Goal: Task Accomplishment & Management: Complete application form

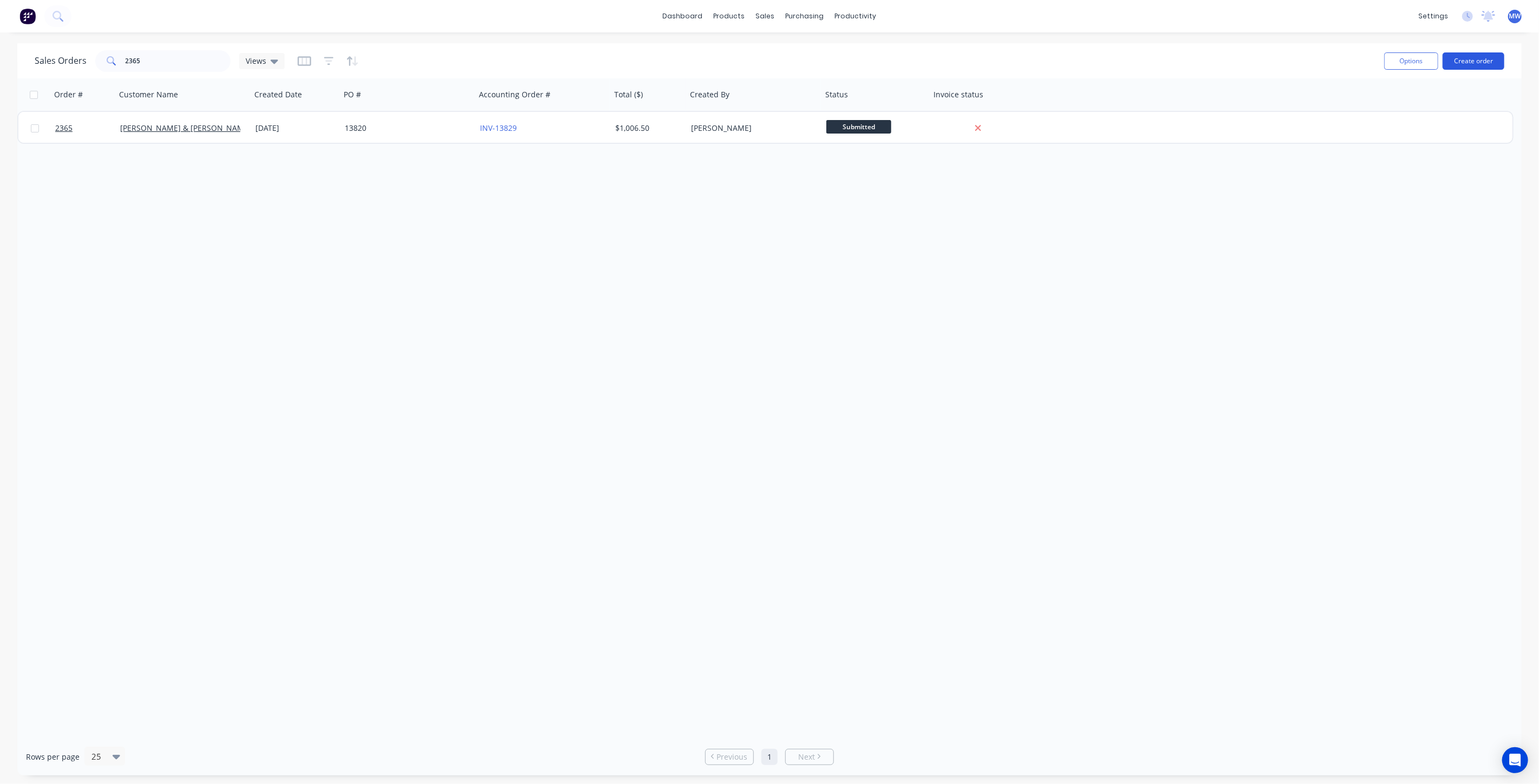
click at [1481, 60] on button "Create order" at bounding box center [1474, 61] width 62 height 18
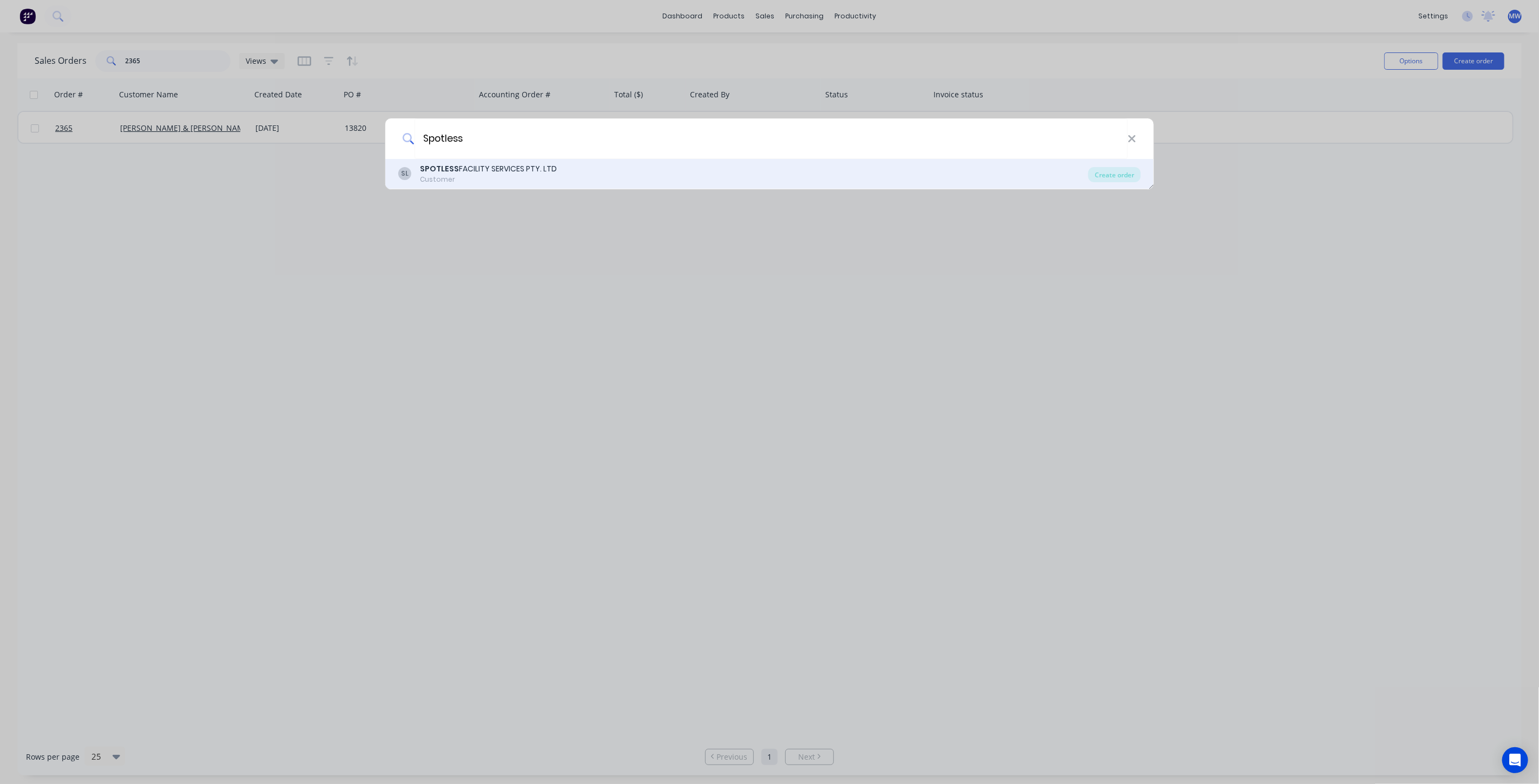
type input "Spotless"
click at [597, 183] on div "SL SPOTLESS FACILITY SERVICES PTY. LTD Customer" at bounding box center [743, 173] width 690 height 21
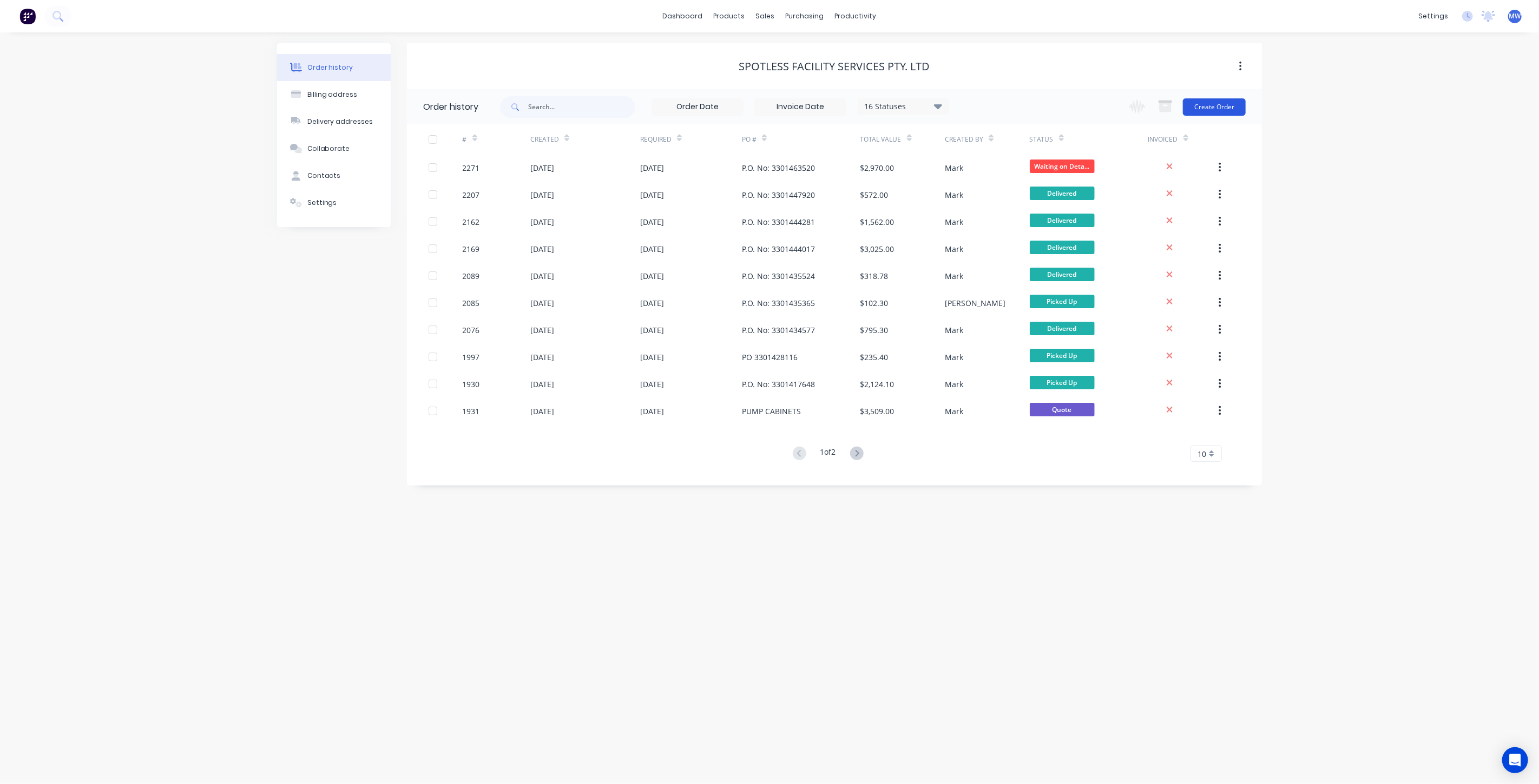
click at [1212, 103] on button "Create Order" at bounding box center [1213, 107] width 62 height 18
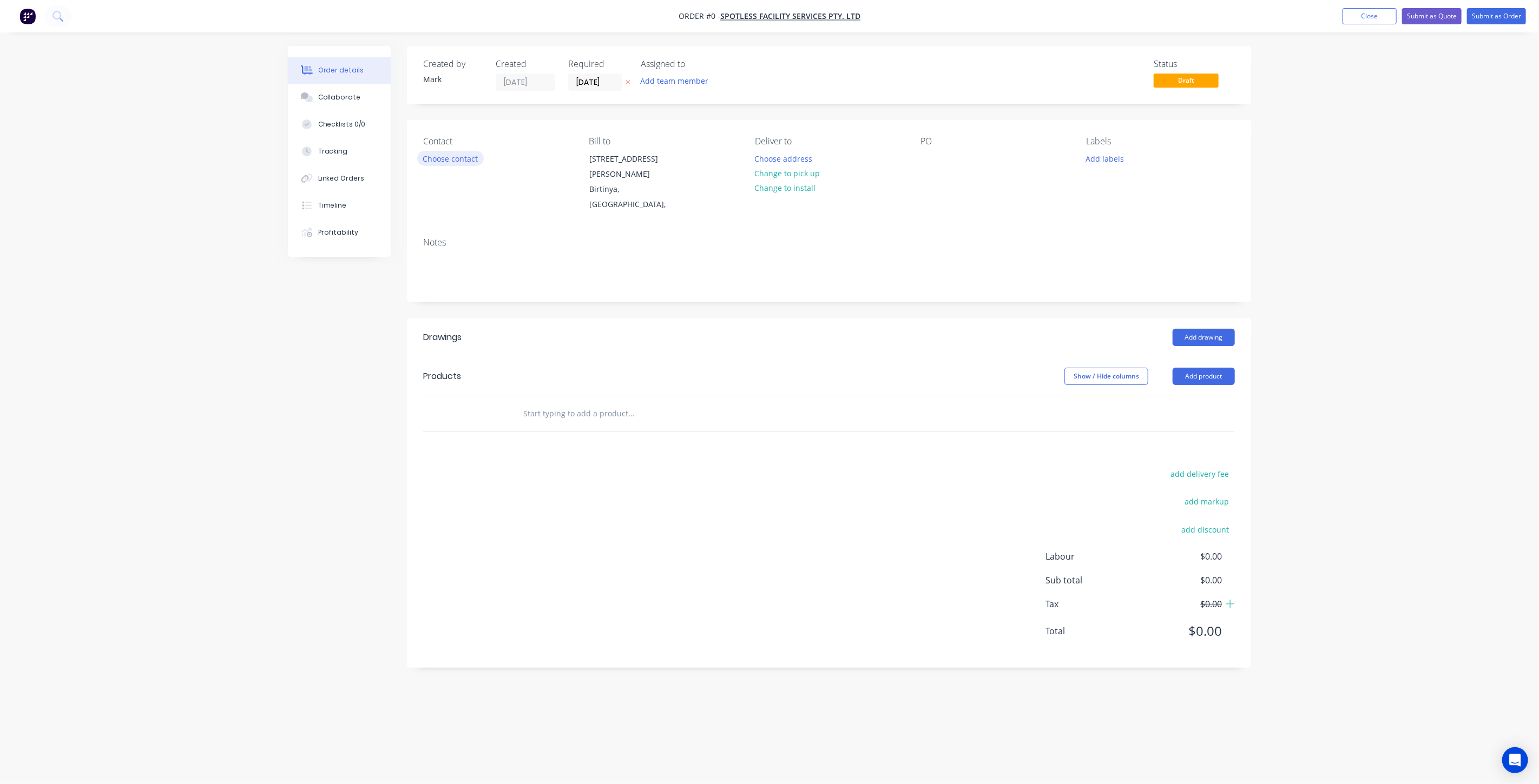
click at [447, 161] on button "Choose contact" at bounding box center [450, 158] width 66 height 15
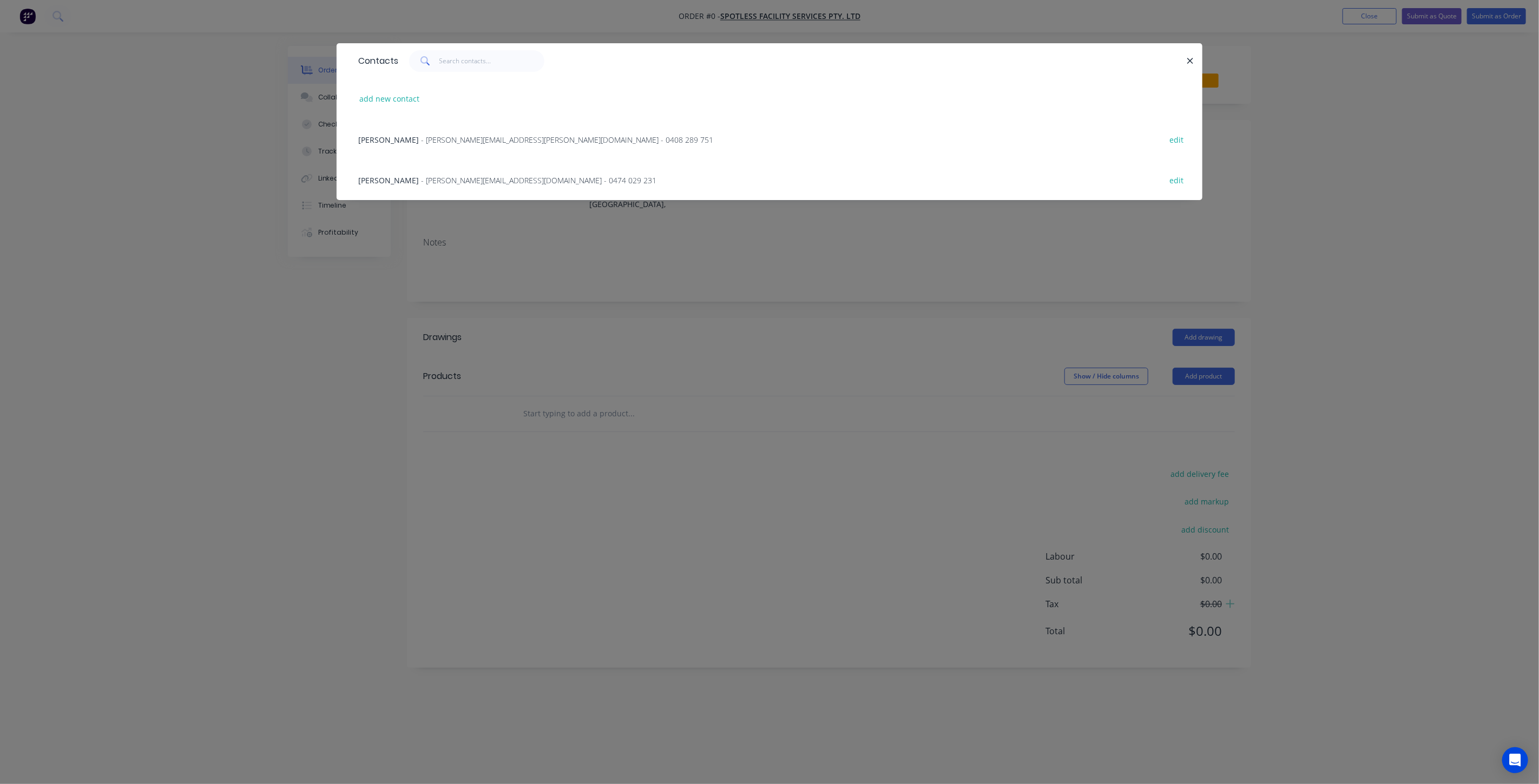
click at [418, 146] on div "Jason Chung - Jason.Chung@spotless.com.au - 0408 289 751 edit" at bounding box center [770, 140] width 834 height 41
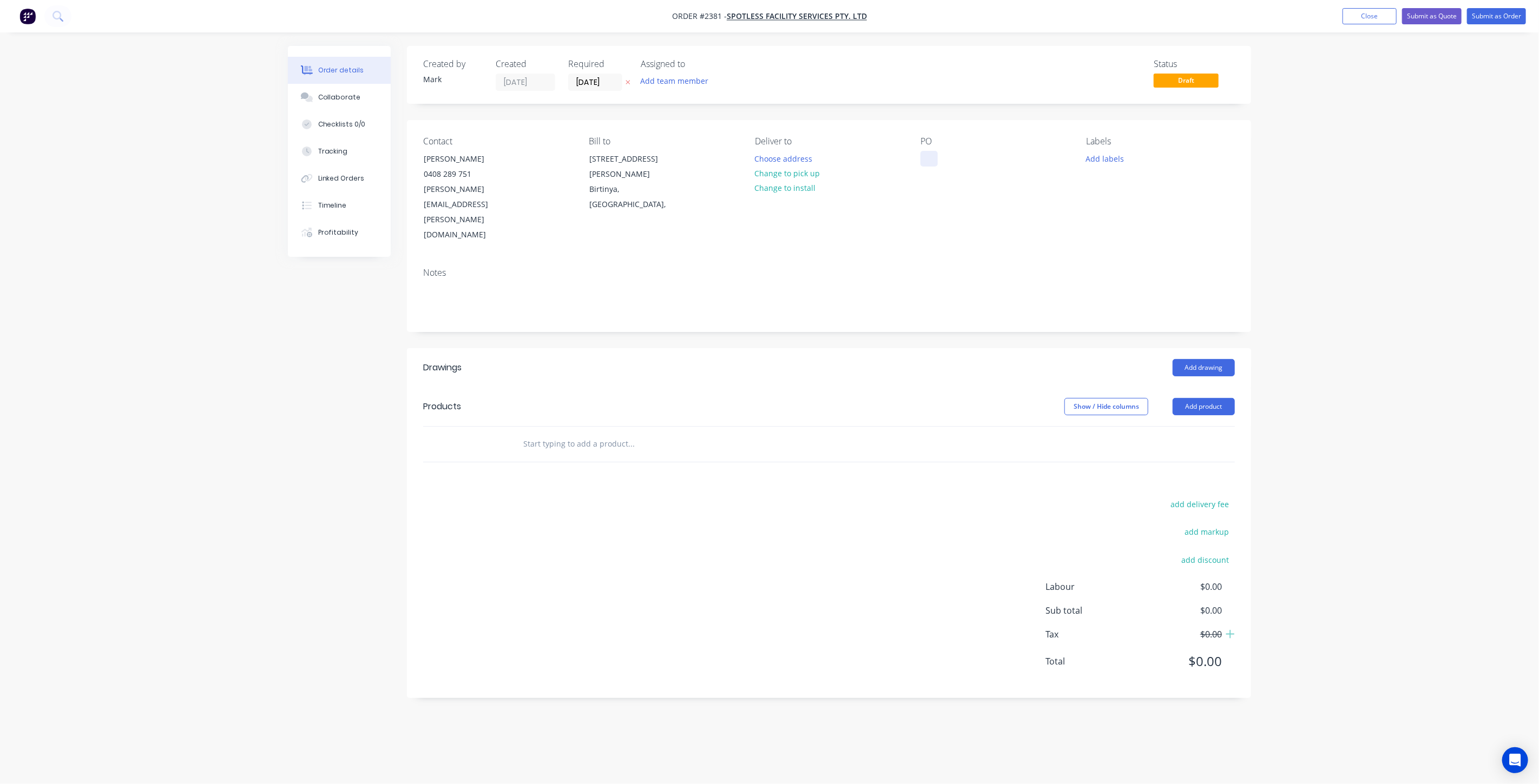
click at [929, 160] on div at bounding box center [929, 158] width 18 height 16
click at [569, 433] on input "text" at bounding box center [631, 444] width 216 height 21
type input "S"
type input "TUGS - Gearbox Mount"
click at [630, 468] on button "Add TUGS - Gearbox Mount to order" at bounding box center [689, 485] width 325 height 34
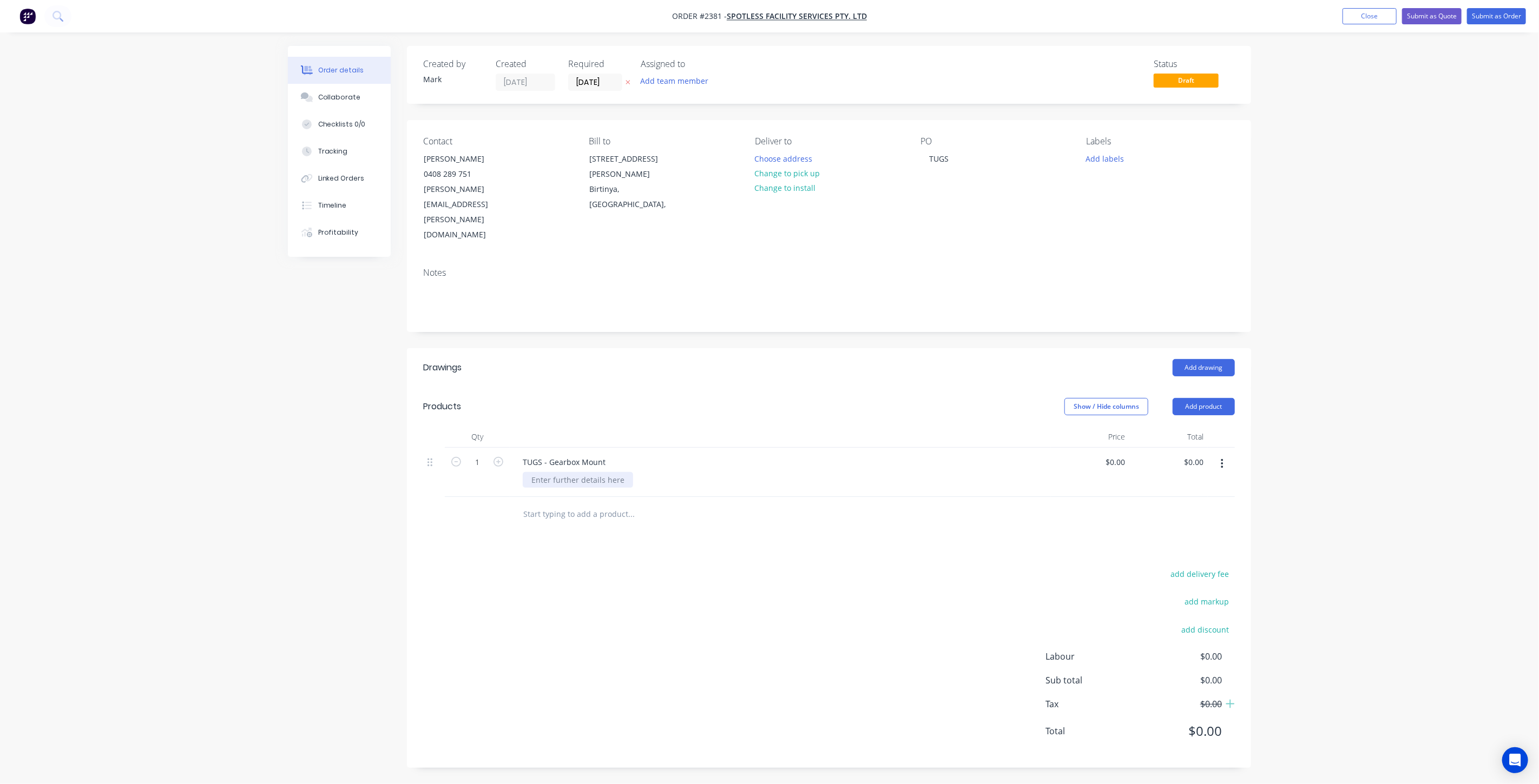
click at [561, 473] on div at bounding box center [577, 480] width 110 height 16
click at [976, 520] on div at bounding box center [829, 538] width 811 height 35
click at [1328, 471] on div "Order details Collaborate Checklists 0/0 Tracking Linked Orders Timeline Profit…" at bounding box center [770, 404] width 1539 height 807
click at [1342, 509] on div "Order details Collaborate Checklists 0/0 Tracking Linked Orders Timeline Profit…" at bounding box center [770, 404] width 1539 height 807
click at [1330, 277] on div "Order details Collaborate Checklists 0/0 Tracking Linked Orders Timeline Profit…" at bounding box center [770, 404] width 1539 height 807
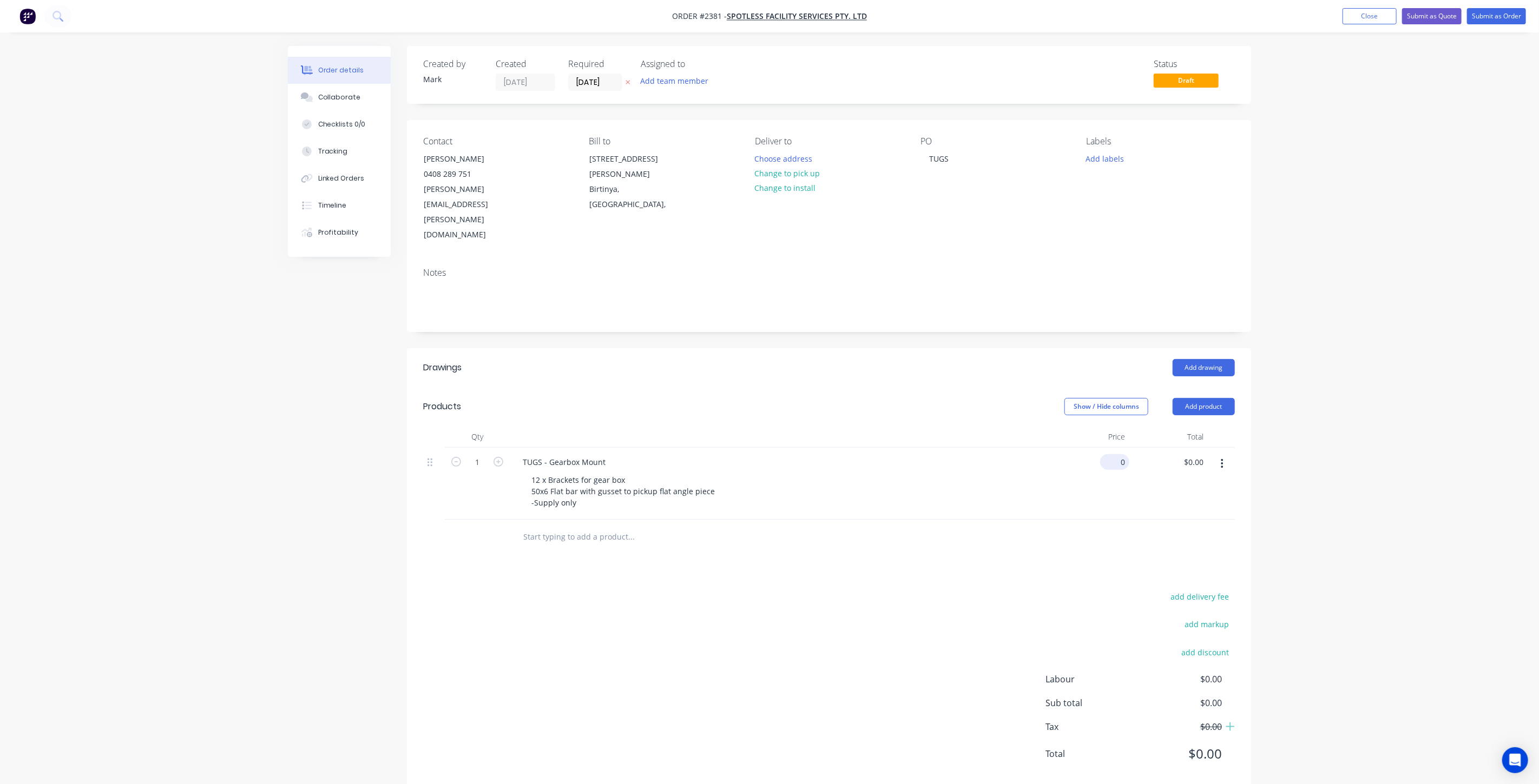
click at [1118, 454] on input "0" at bounding box center [1116, 461] width 25 height 16
type input "$0.00"
click at [1367, 16] on button "Close" at bounding box center [1369, 16] width 54 height 16
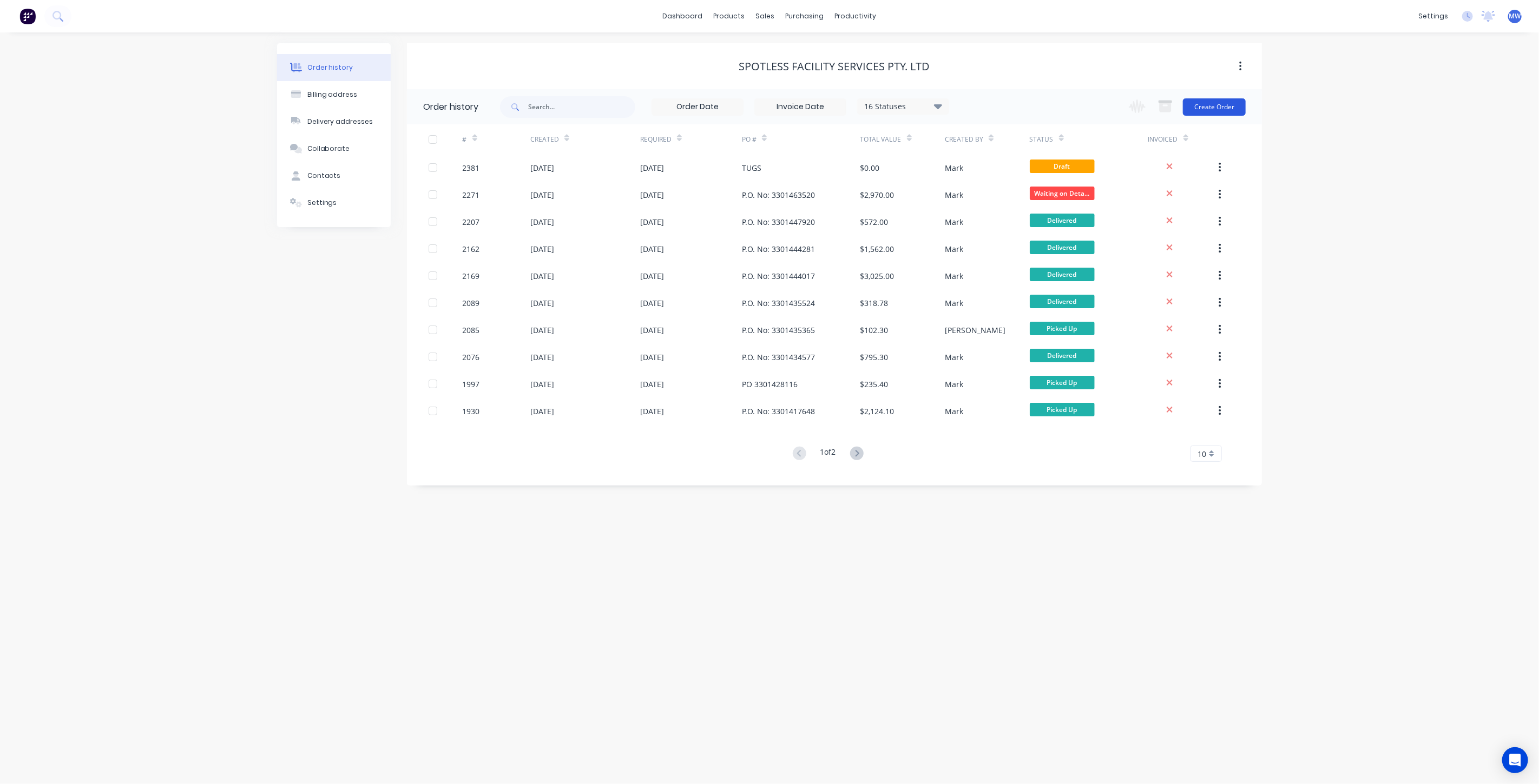
click at [1213, 109] on button "Create Order" at bounding box center [1213, 107] width 62 height 18
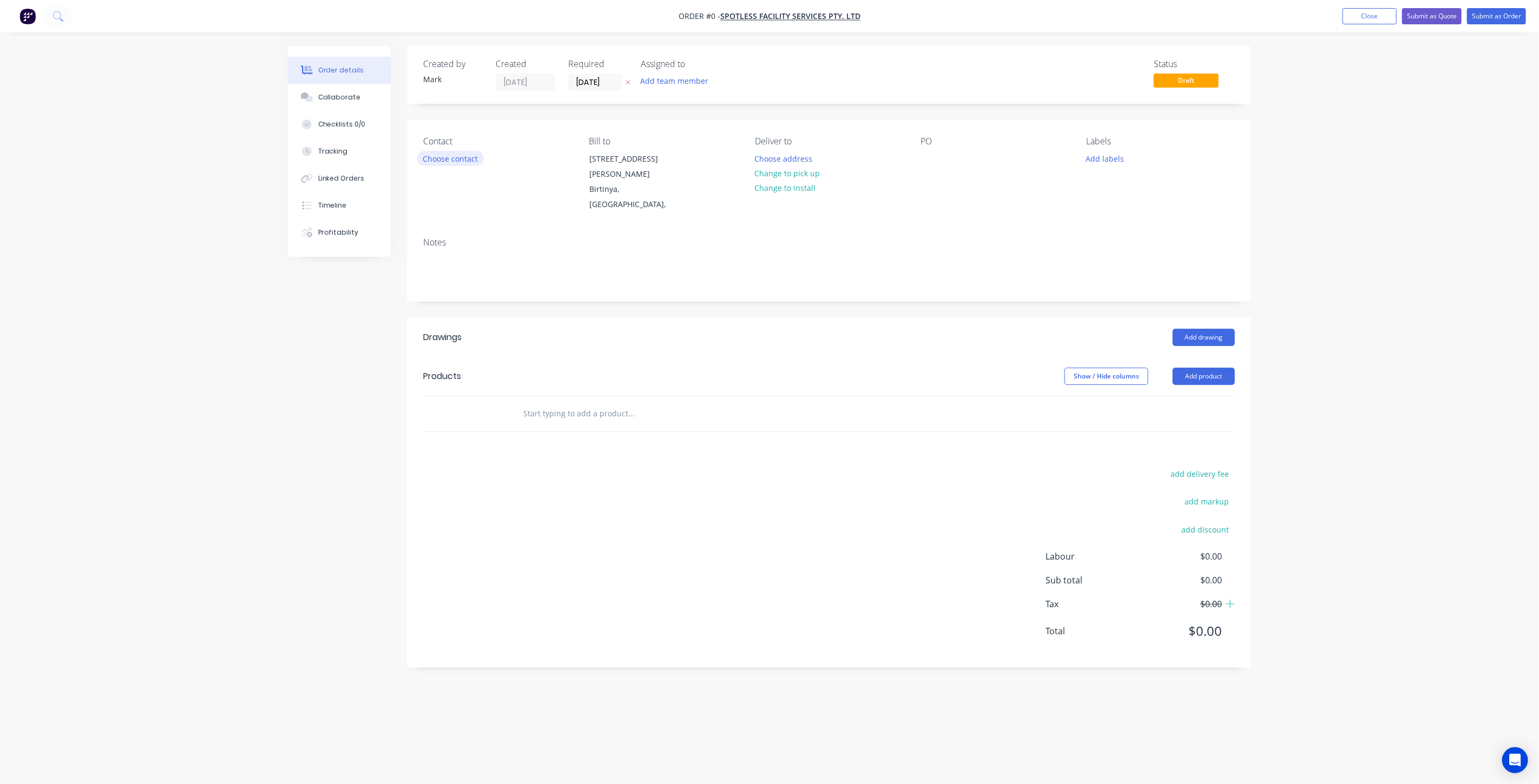
click at [446, 159] on button "Choose contact" at bounding box center [450, 158] width 66 height 15
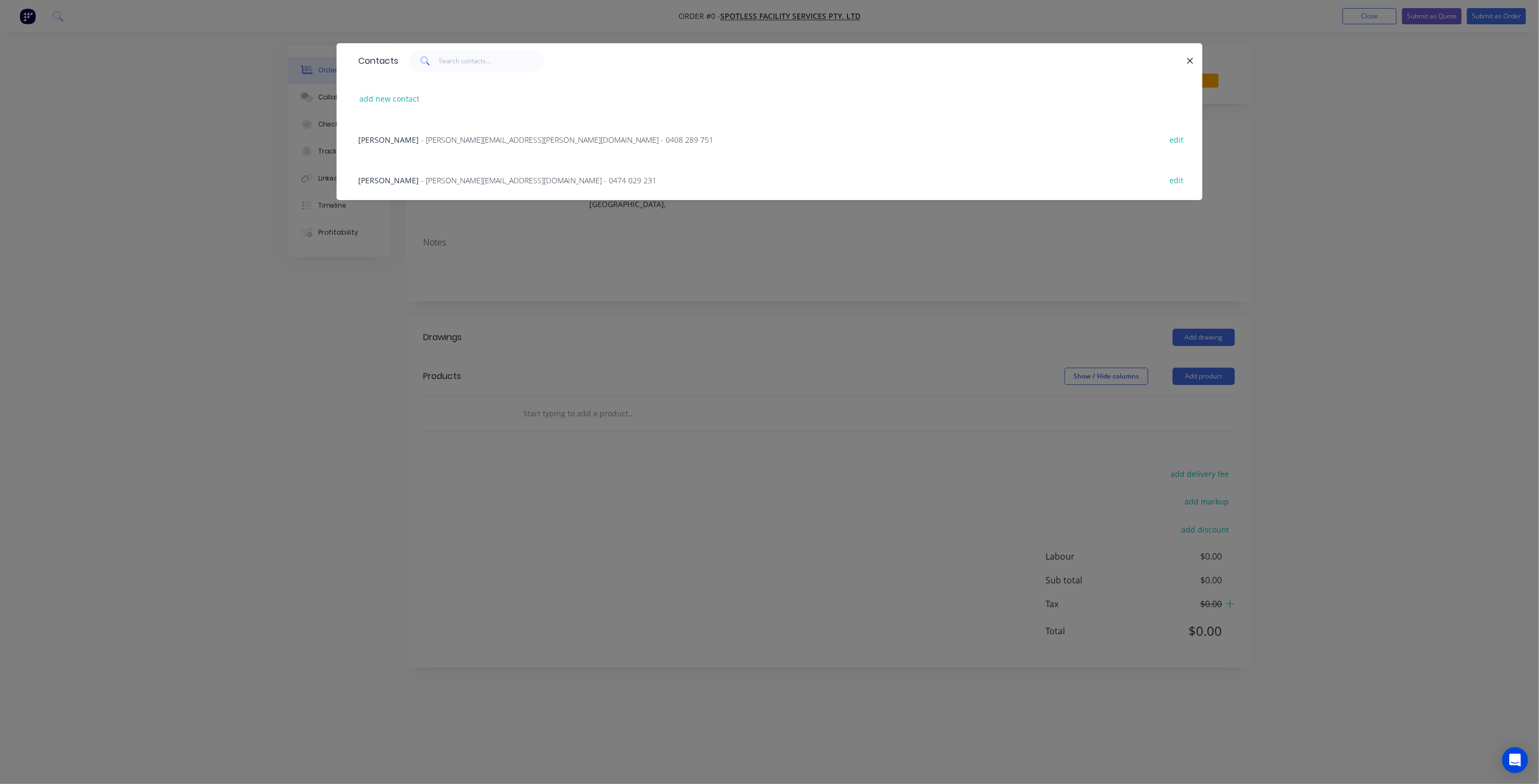
click at [444, 139] on span "- Jason.Chung@spotless.com.au - 0408 289 751" at bounding box center [566, 139] width 292 height 10
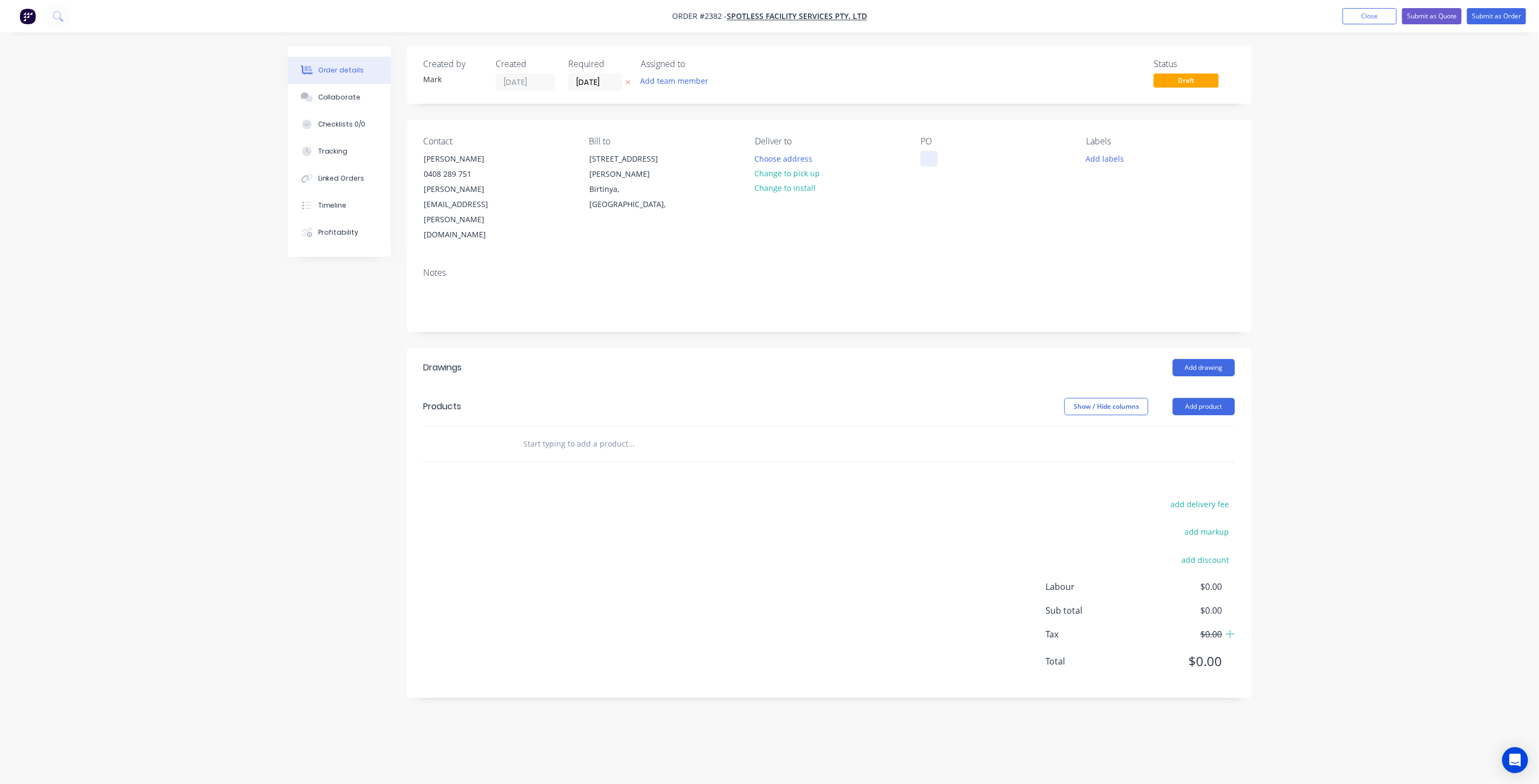
click at [927, 158] on div at bounding box center [929, 158] width 18 height 16
click at [1109, 158] on button "Add labels" at bounding box center [1104, 158] width 49 height 15
click at [1106, 264] on div at bounding box center [1105, 262] width 21 height 21
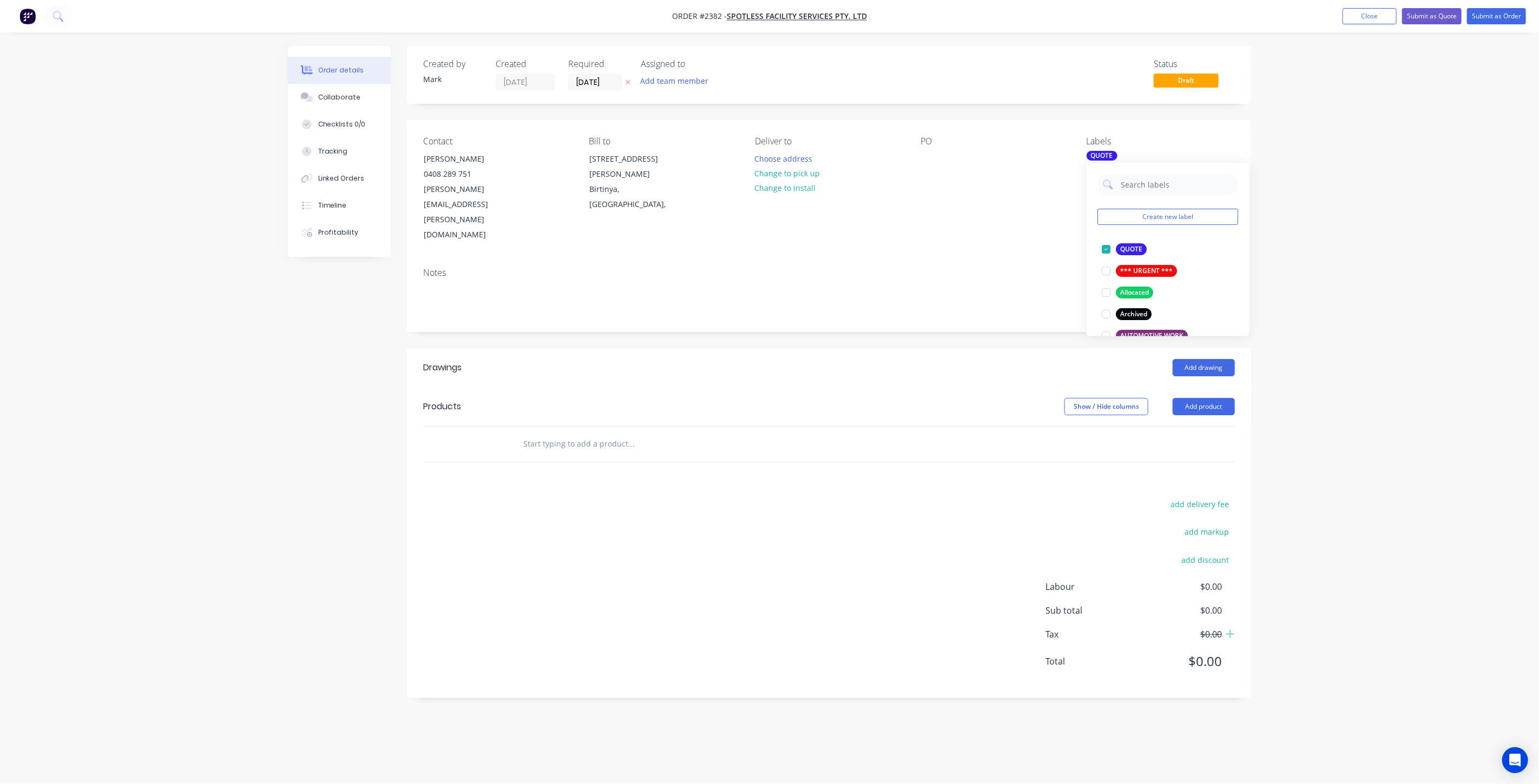
click at [618, 433] on input "text" at bounding box center [631, 444] width 216 height 21
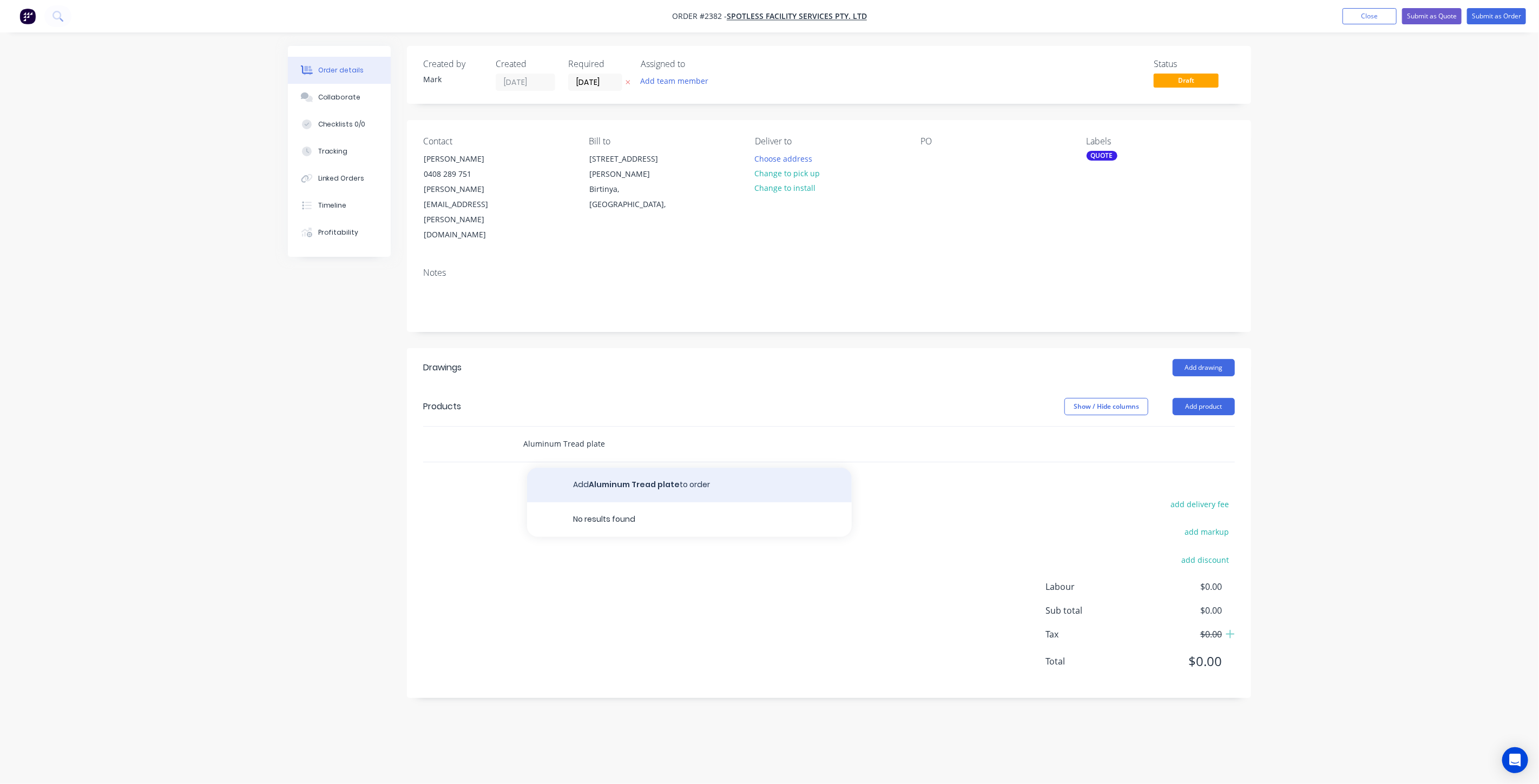
type input "Aluminum Tread plate"
click at [631, 468] on button "Add Aluminum Tread plate to order" at bounding box center [689, 485] width 325 height 34
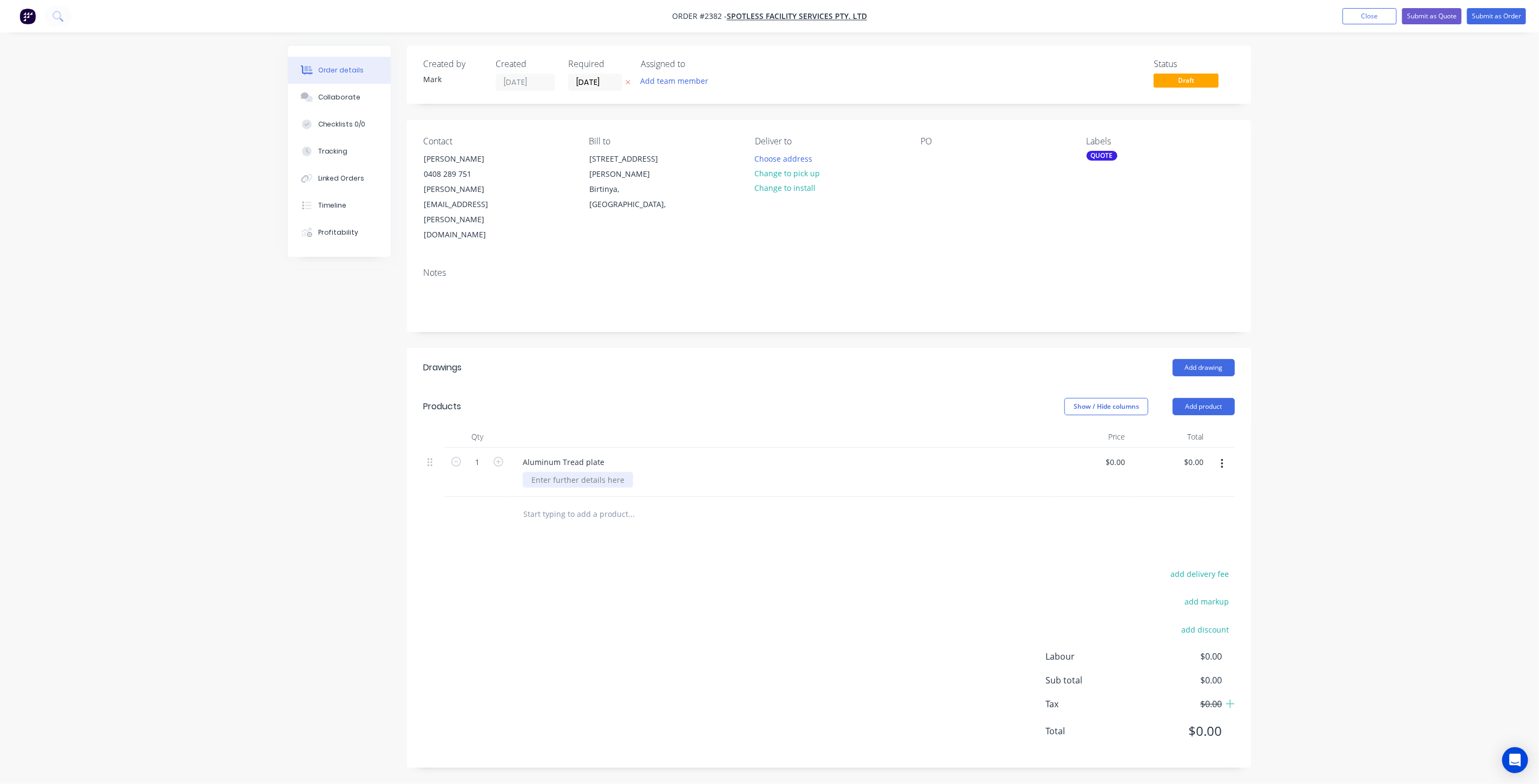
click at [597, 473] on div at bounding box center [577, 480] width 110 height 16
click at [575, 473] on div at bounding box center [577, 480] width 110 height 16
click at [602, 473] on div at bounding box center [577, 480] width 110 height 16
click at [281, 495] on div "Order details Collaborate Checklists 0/0 Tracking Linked Orders Timeline Profit…" at bounding box center [770, 415] width 985 height 738
click at [588, 473] on div at bounding box center [577, 480] width 110 height 16
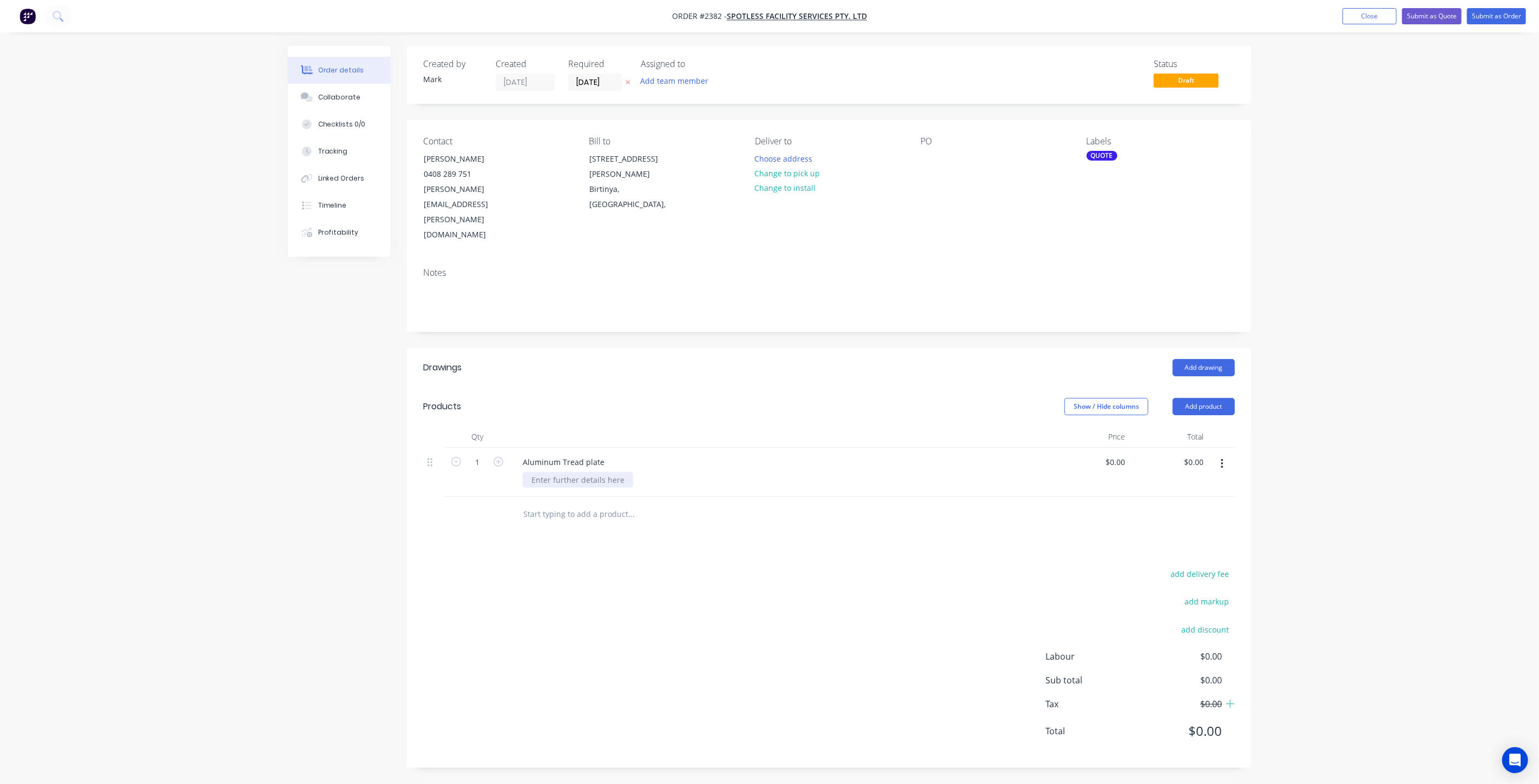
click at [555, 473] on div at bounding box center [577, 480] width 110 height 16
click at [574, 473] on div at bounding box center [577, 480] width 110 height 16
click at [588, 473] on div "12 x 2400 x 1200 1.6mm" at bounding box center [574, 486] width 104 height 27
click at [622, 473] on div "12 x 2400 x 1200 1.6mm" at bounding box center [574, 486] width 104 height 27
click at [618, 473] on div "12 x 2400 x 1200 1.6mm" at bounding box center [574, 486] width 104 height 27
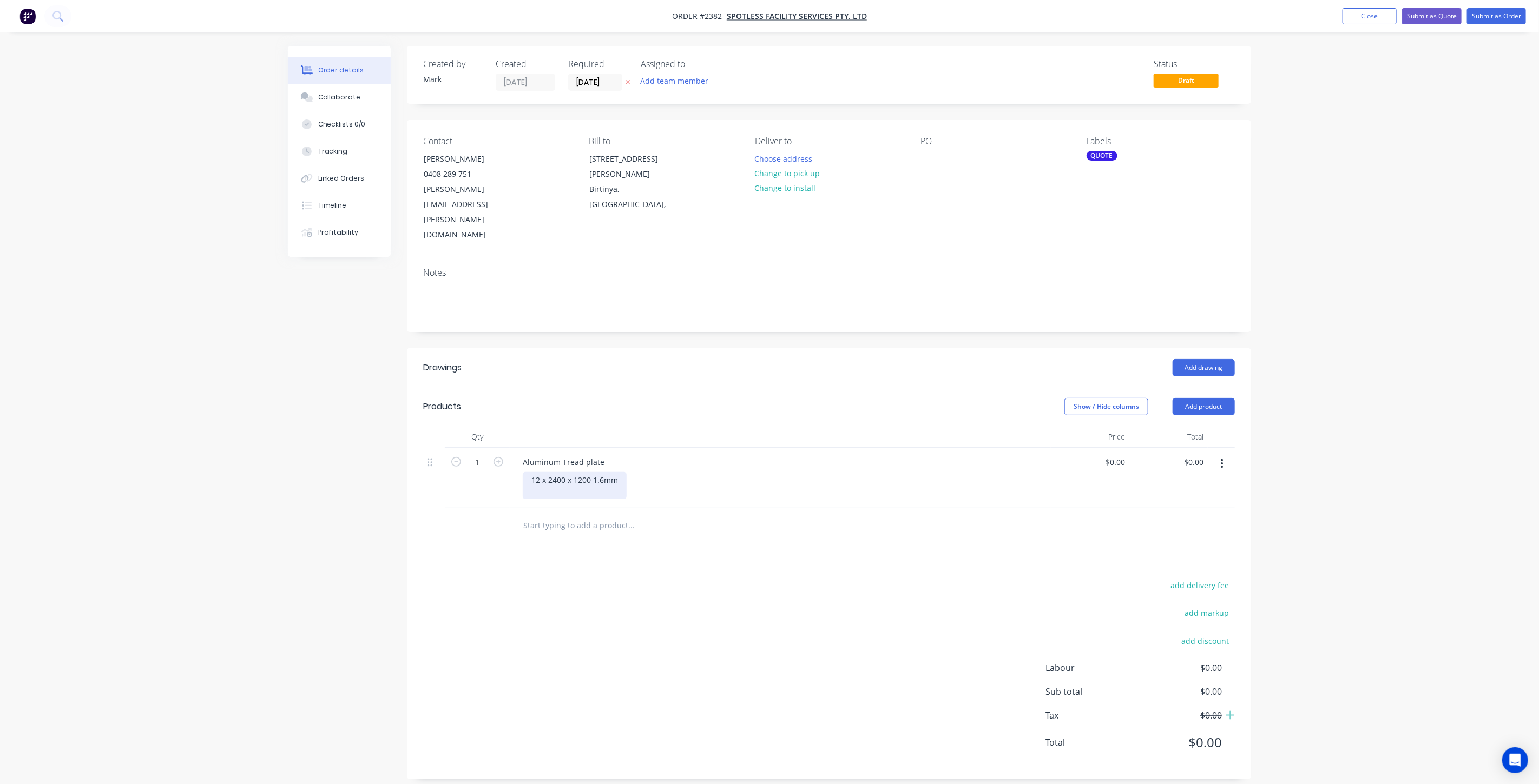
click at [621, 473] on div "12 x 2400 x 1200 1.6mm" at bounding box center [574, 486] width 104 height 27
click at [606, 473] on div "12 x 2400 x 1200 1.6mm" at bounding box center [574, 486] width 104 height 27
click at [621, 473] on div "12 x 2400 x 1200 1.6mm" at bounding box center [574, 486] width 104 height 27
click at [624, 473] on div "12 x 2400 x 1200 1.6mm" at bounding box center [574, 486] width 104 height 27
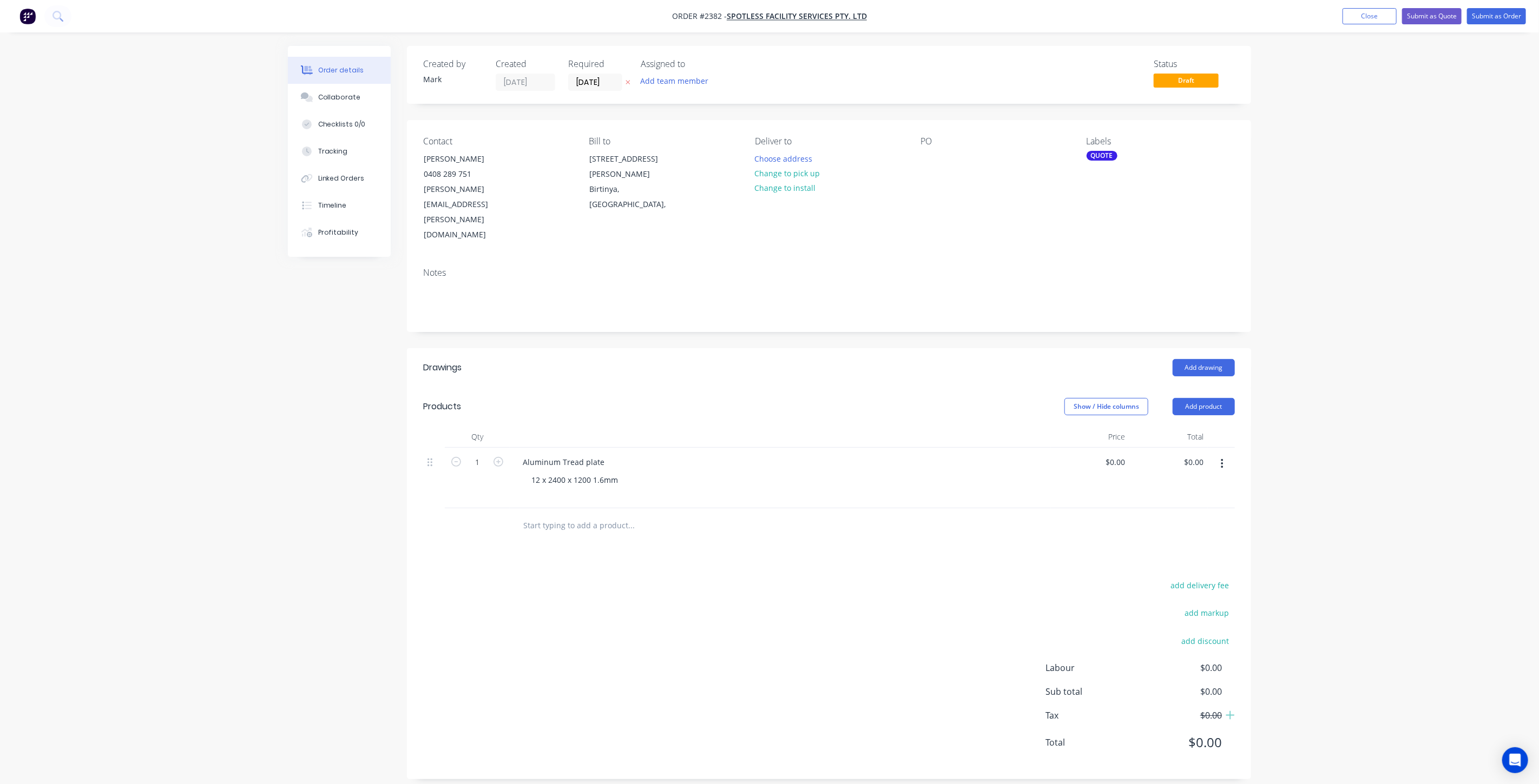
click at [1360, 447] on div "Order details Collaborate Checklists 0/0 Tracking Linked Orders Timeline Profit…" at bounding box center [770, 397] width 1539 height 795
click at [619, 473] on div "12 x 2400 x 1200 1.6mm" at bounding box center [574, 480] width 104 height 16
drag, startPoint x: 356, startPoint y: 409, endPoint x: 353, endPoint y: 376, distance: 33.1
click at [355, 409] on div "Created by Mark Created 30/09/25 Required 30/09/25 Assigned to Add team member …" at bounding box center [770, 426] width 964 height 761
click at [380, 453] on div "Created by Mark Created 30/09/25 Required 30/09/25 Assigned to Add team member …" at bounding box center [770, 415] width 964 height 738
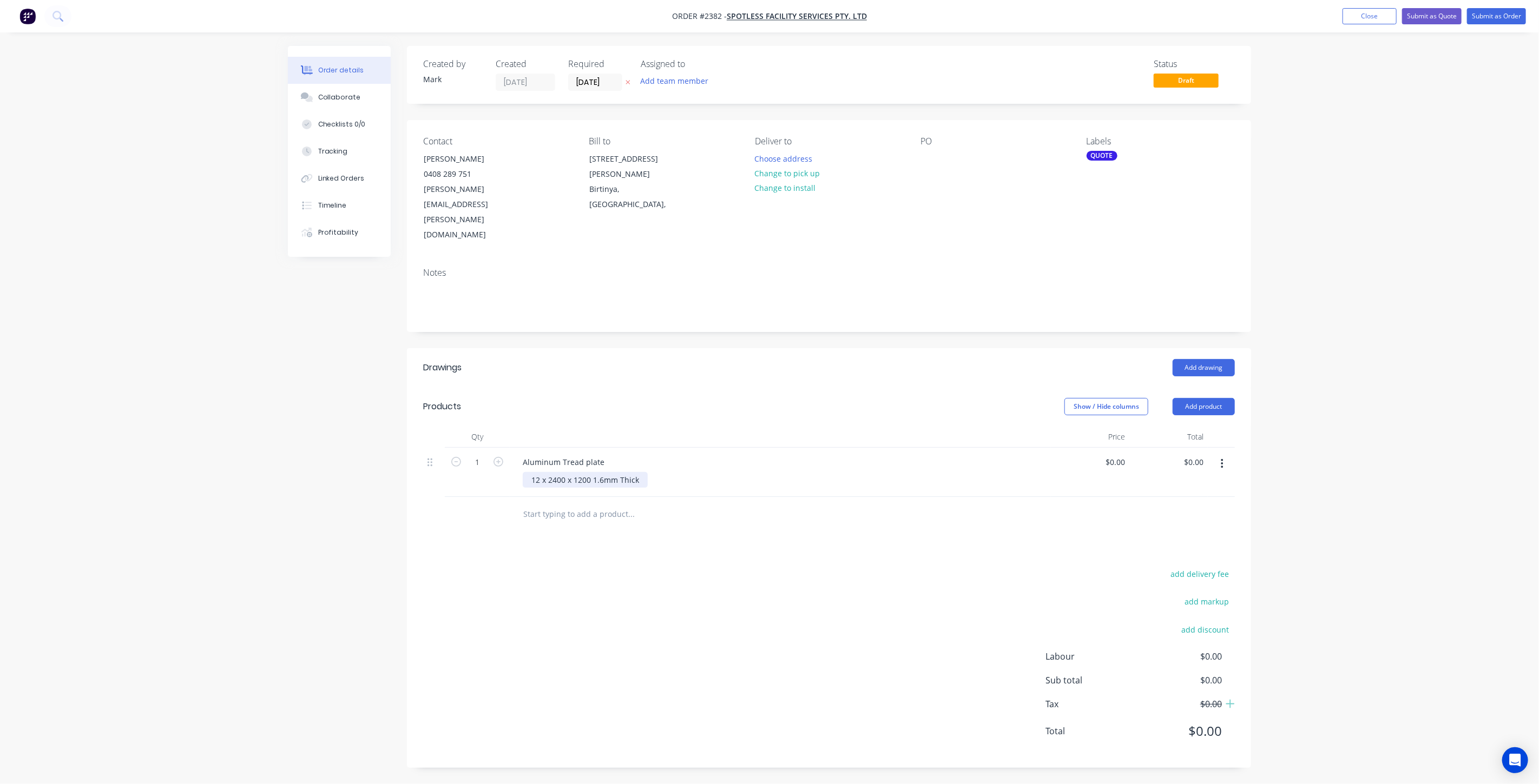
drag, startPoint x: 633, startPoint y: 433, endPoint x: 639, endPoint y: 439, distance: 8.5
click at [633, 473] on div "12 x 2400 x 1200 1.6mm Thick" at bounding box center [585, 480] width 125 height 16
click at [639, 473] on div "12 x 2400 x 1200 1.6mm Thick" at bounding box center [585, 480] width 125 height 16
drag, startPoint x: 1267, startPoint y: 436, endPoint x: 1355, endPoint y: 441, distance: 88.1
click at [1267, 436] on div "Order details Collaborate Checklists 0/0 Tracking Linked Orders Timeline Profit…" at bounding box center [770, 392] width 1539 height 784
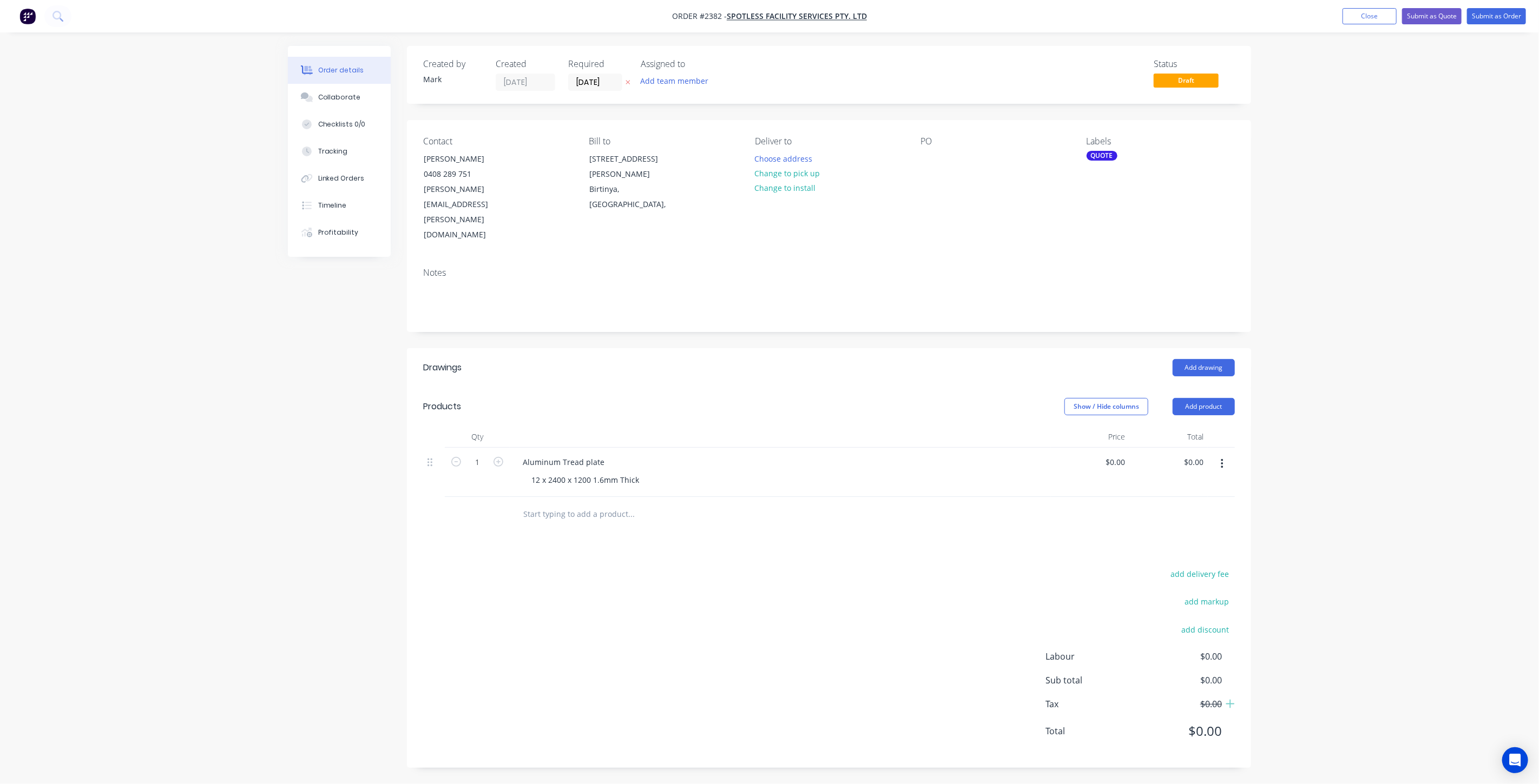
drag, startPoint x: 1355, startPoint y: 441, endPoint x: 1170, endPoint y: 444, distance: 185.0
click at [1355, 440] on div "Order details Collaborate Checklists 0/0 Tracking Linked Orders Timeline Profit…" at bounding box center [770, 392] width 1539 height 784
click at [644, 473] on div "12 x 2400 x 1200 1.6mm Thick" at bounding box center [585, 480] width 125 height 16
click at [1121, 454] on input "0" at bounding box center [1116, 461] width 25 height 16
type input "$0.00"
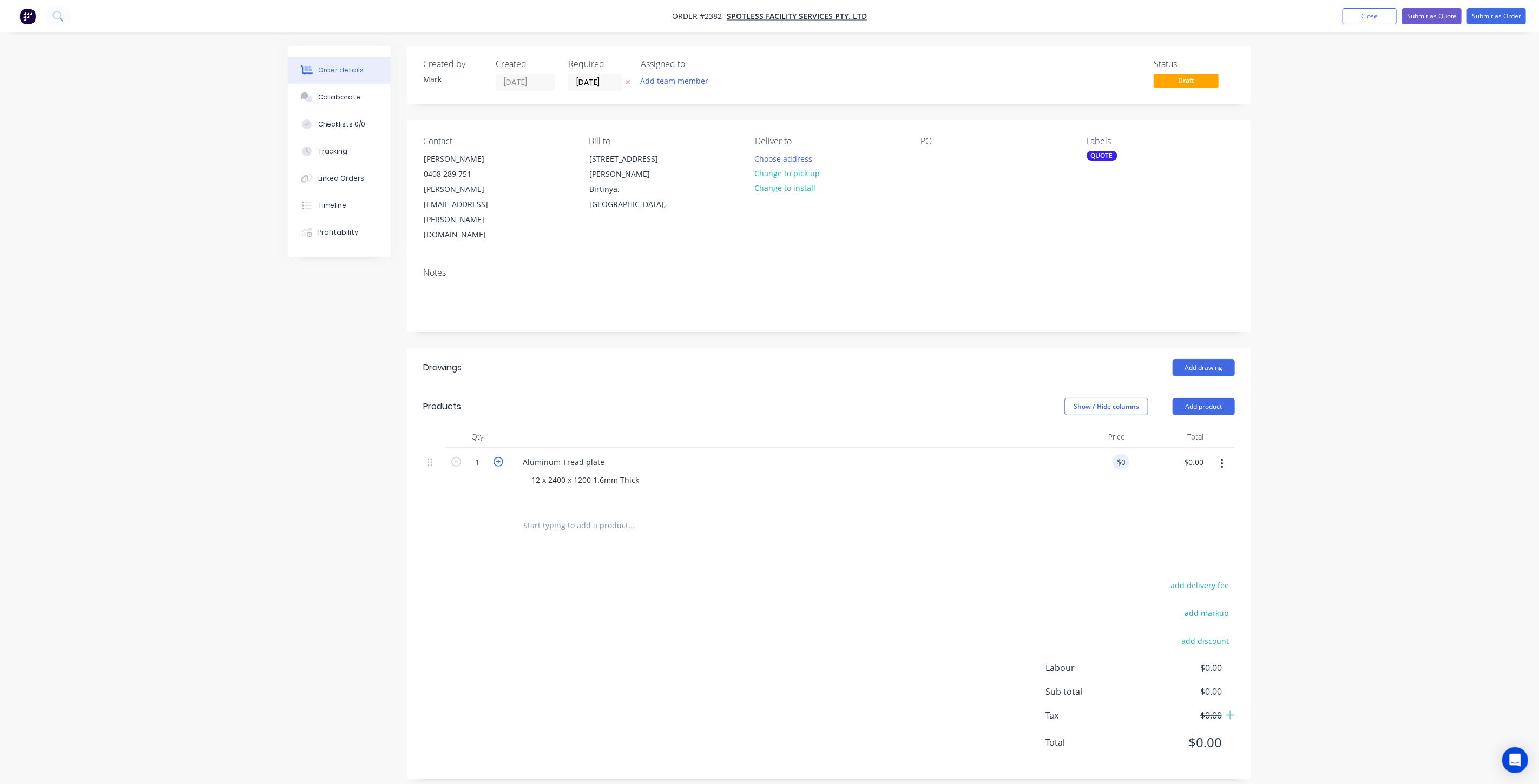
click at [499, 457] on icon "button" at bounding box center [498, 461] width 9 height 9
click at [498, 457] on icon "button" at bounding box center [498, 461] width 9 height 9
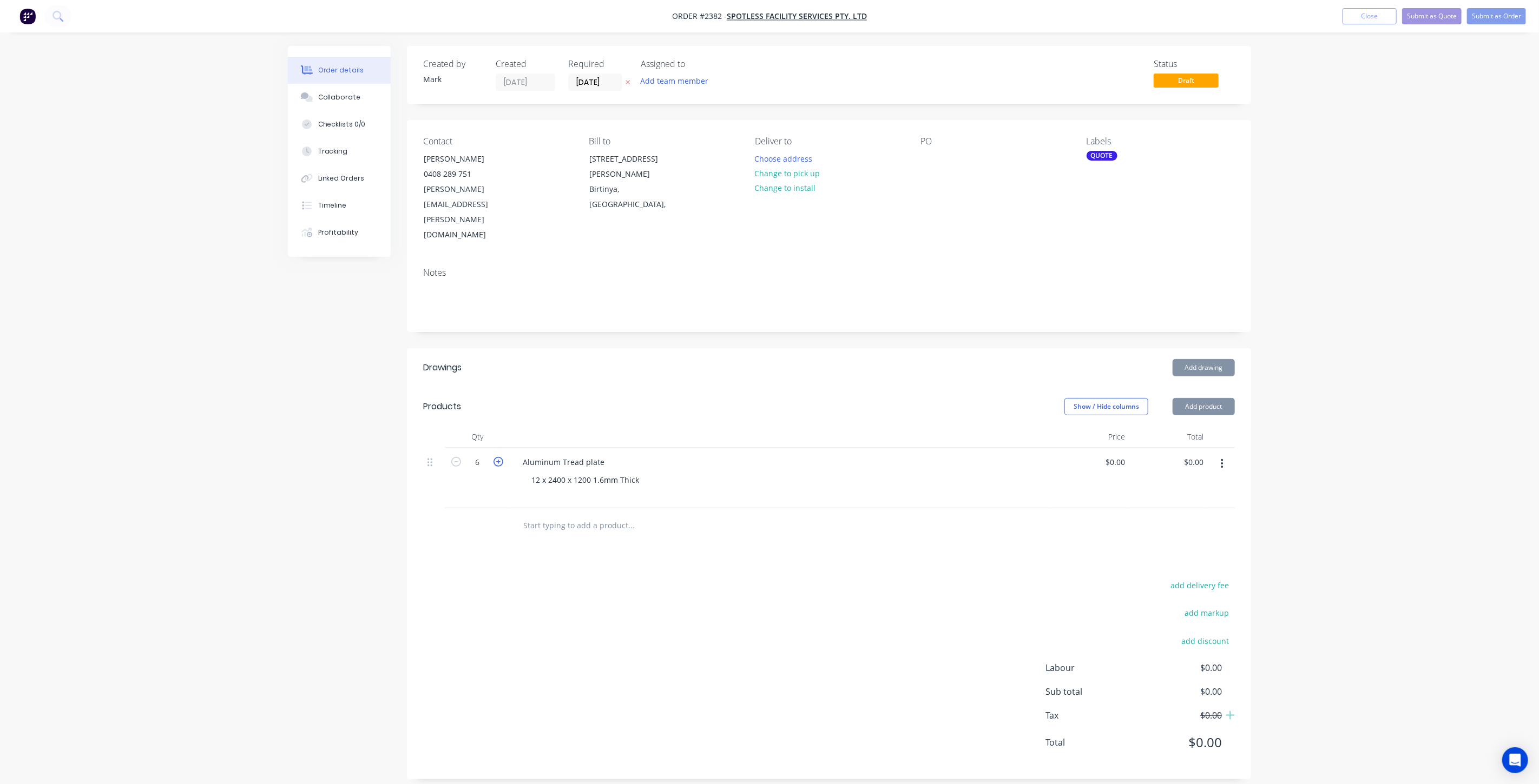
click at [498, 457] on icon "button" at bounding box center [498, 461] width 9 height 9
click at [497, 457] on icon "button" at bounding box center [498, 461] width 9 height 9
type input "10"
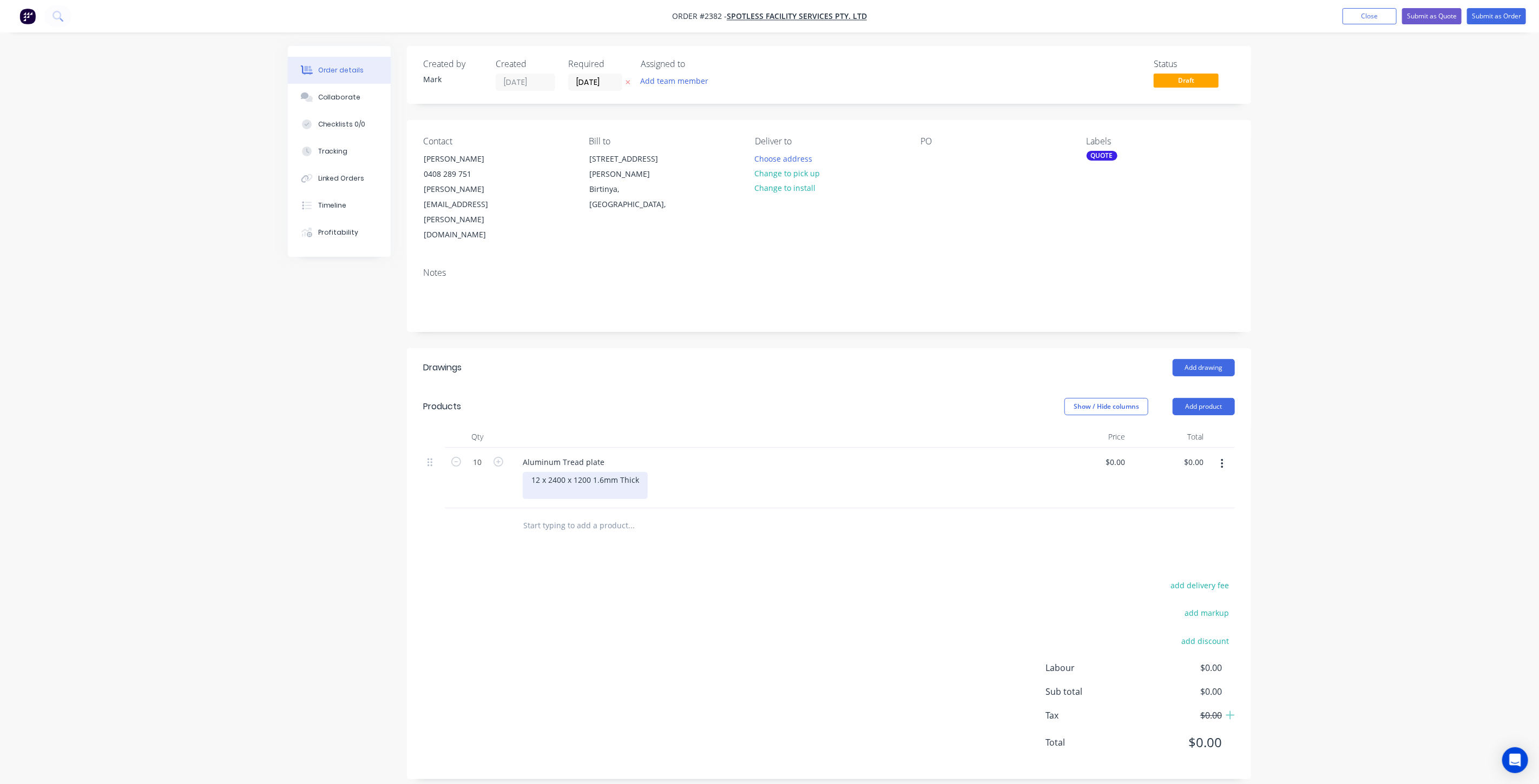
click at [639, 473] on div "12 x 2400 x 1200 1.6mm Thick" at bounding box center [585, 486] width 125 height 27
drag, startPoint x: 548, startPoint y: 433, endPoint x: 505, endPoint y: 433, distance: 43.0
click at [505, 447] on div "10 Aluminum Tread plate 12 x 2400 x 1200 1.6mm Thick $0.00 $0.00 $0.00 $0.00" at bounding box center [829, 477] width 811 height 61
click at [1116, 454] on div "0 $0.00" at bounding box center [1116, 461] width 25 height 16
type input "$101.00"
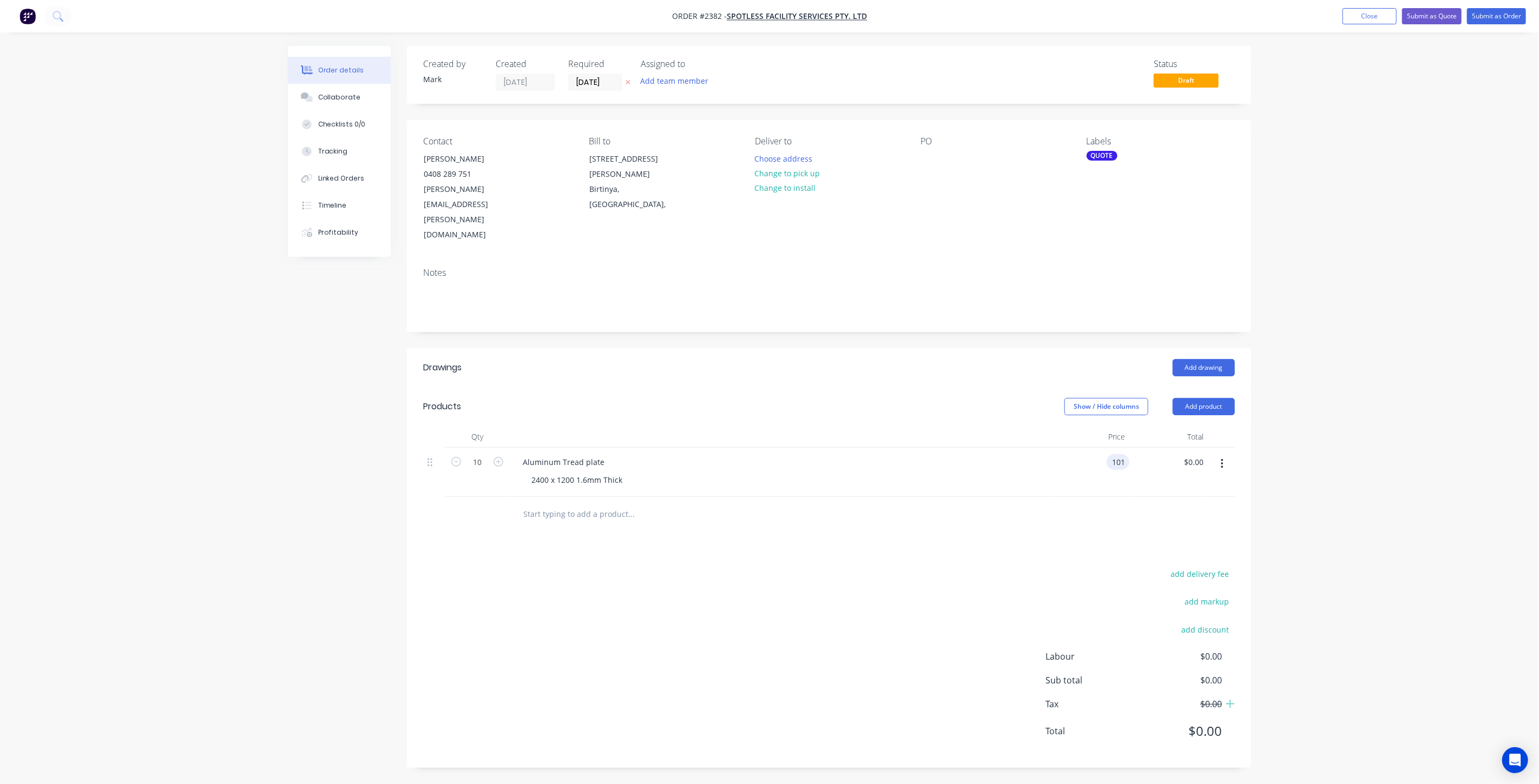
type input "$1,010.00"
drag, startPoint x: 1462, startPoint y: 440, endPoint x: 1428, endPoint y: 448, distance: 34.9
click at [1435, 447] on div "Order details Collaborate Checklists 0/0 Tracking Linked Orders Timeline Profit…" at bounding box center [770, 392] width 1539 height 784
click at [329, 476] on div "Created by Mark Created 30/09/25 Required 30/09/25 Assigned to Add team member …" at bounding box center [770, 415] width 964 height 738
click at [626, 473] on div "2400 x 1200 1.6mm Thick" at bounding box center [576, 480] width 108 height 16
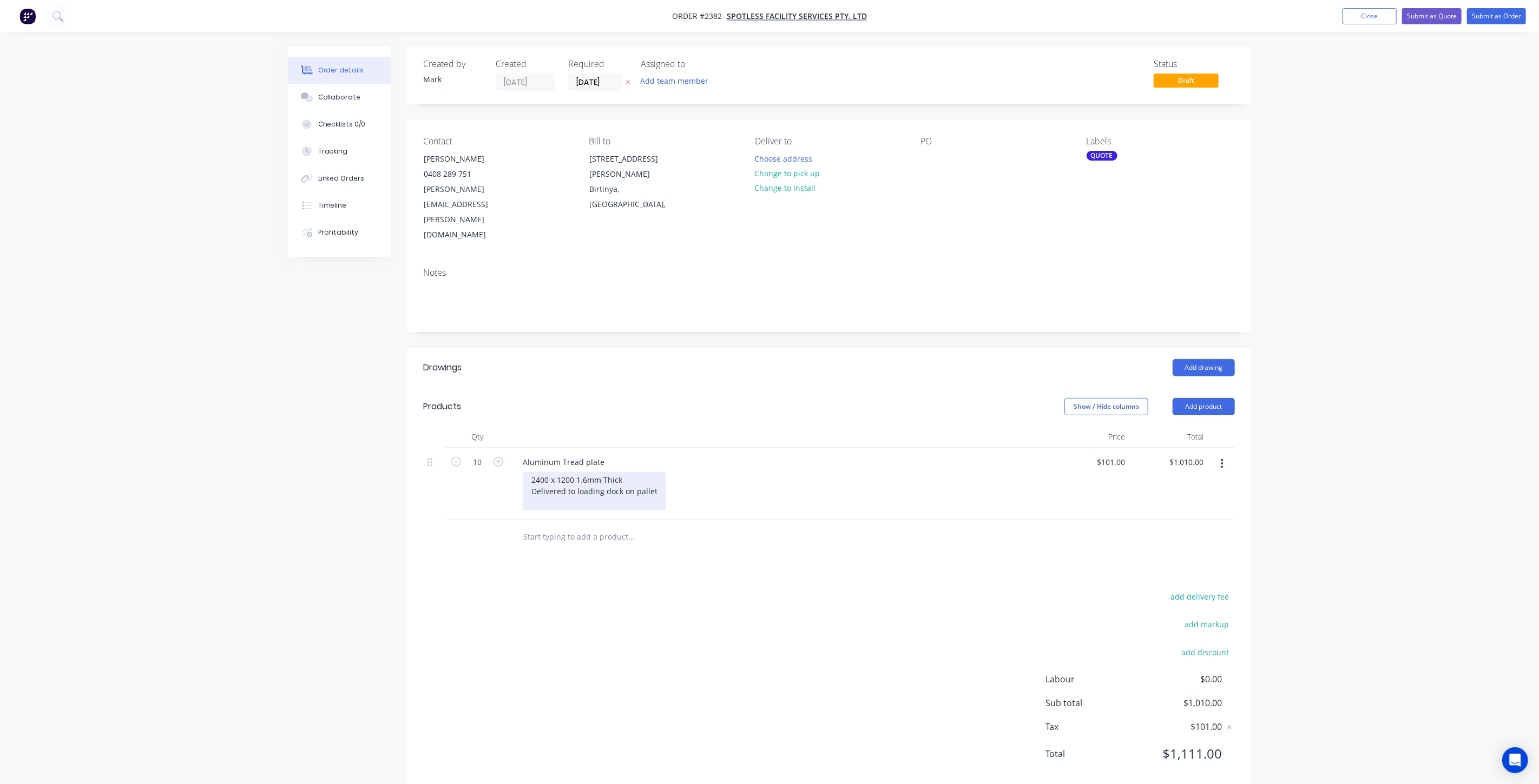
click at [531, 473] on div "2400 x 1200 1.6mm Thick Delivered to loading dock on pallet" at bounding box center [594, 491] width 144 height 38
click at [1316, 470] on div "Order details Collaborate Checklists 0/0 Tracking Linked Orders Timeline Profit…" at bounding box center [770, 404] width 1539 height 807
click at [269, 488] on div "Order details Collaborate Checklists 0/0 Tracking Linked Orders Timeline Profit…" at bounding box center [770, 397] width 1539 height 795
click at [339, 410] on div "Created by Mark Created 30/09/25 Required 30/09/25 Assigned to Add team member …" at bounding box center [770, 420] width 964 height 750
click at [245, 511] on div "Order details Collaborate Checklists 0/0 Tracking Linked Orders Timeline Profit…" at bounding box center [770, 397] width 1539 height 795
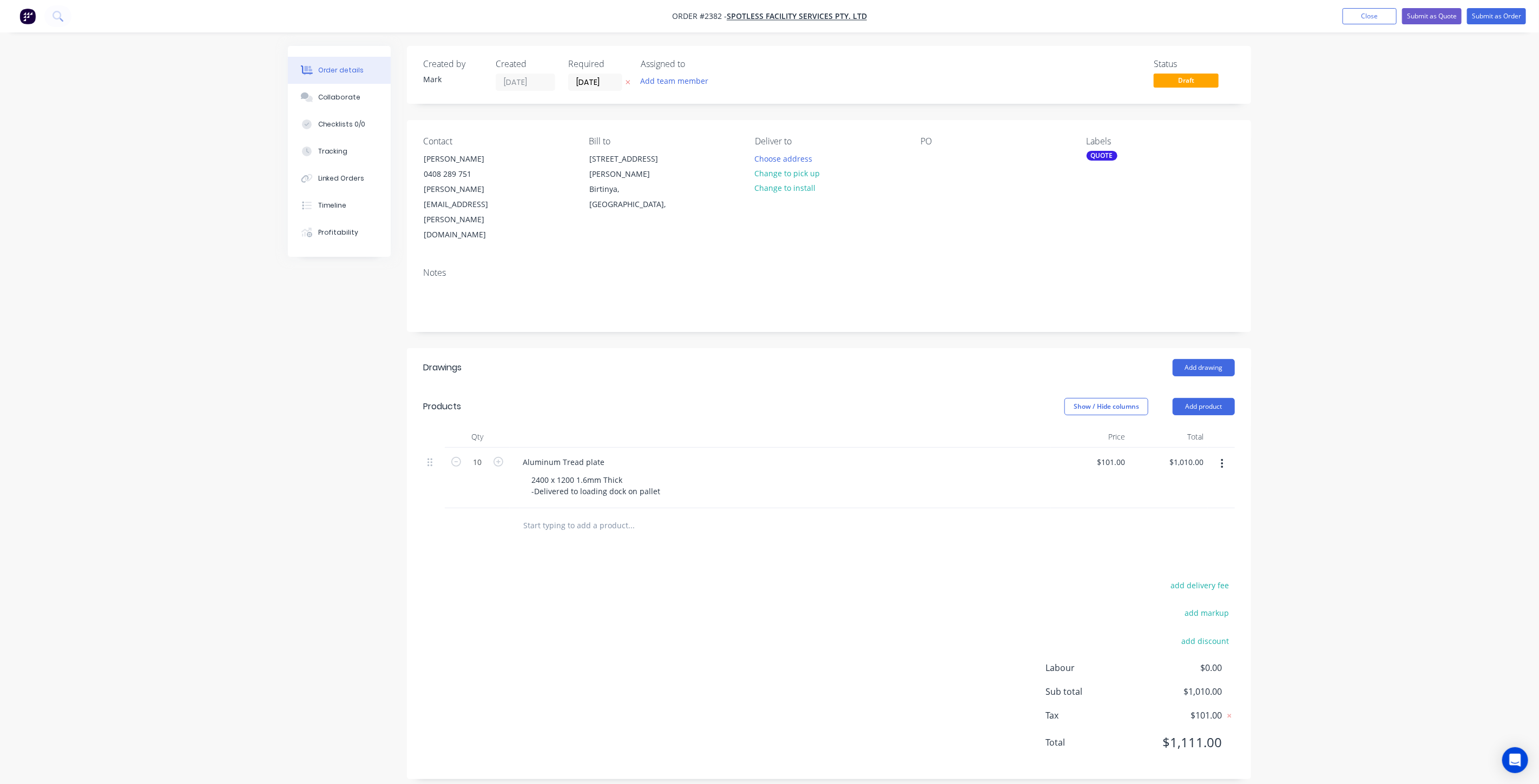
click at [242, 511] on div "Order details Collaborate Checklists 0/0 Tracking Linked Orders Timeline Profit…" at bounding box center [770, 397] width 1539 height 795
click at [1348, 460] on div "Order details Collaborate Checklists 0/0 Tracking Linked Orders Timeline Profit…" at bounding box center [770, 397] width 1539 height 795
click at [1375, 19] on button "Close" at bounding box center [1369, 16] width 54 height 16
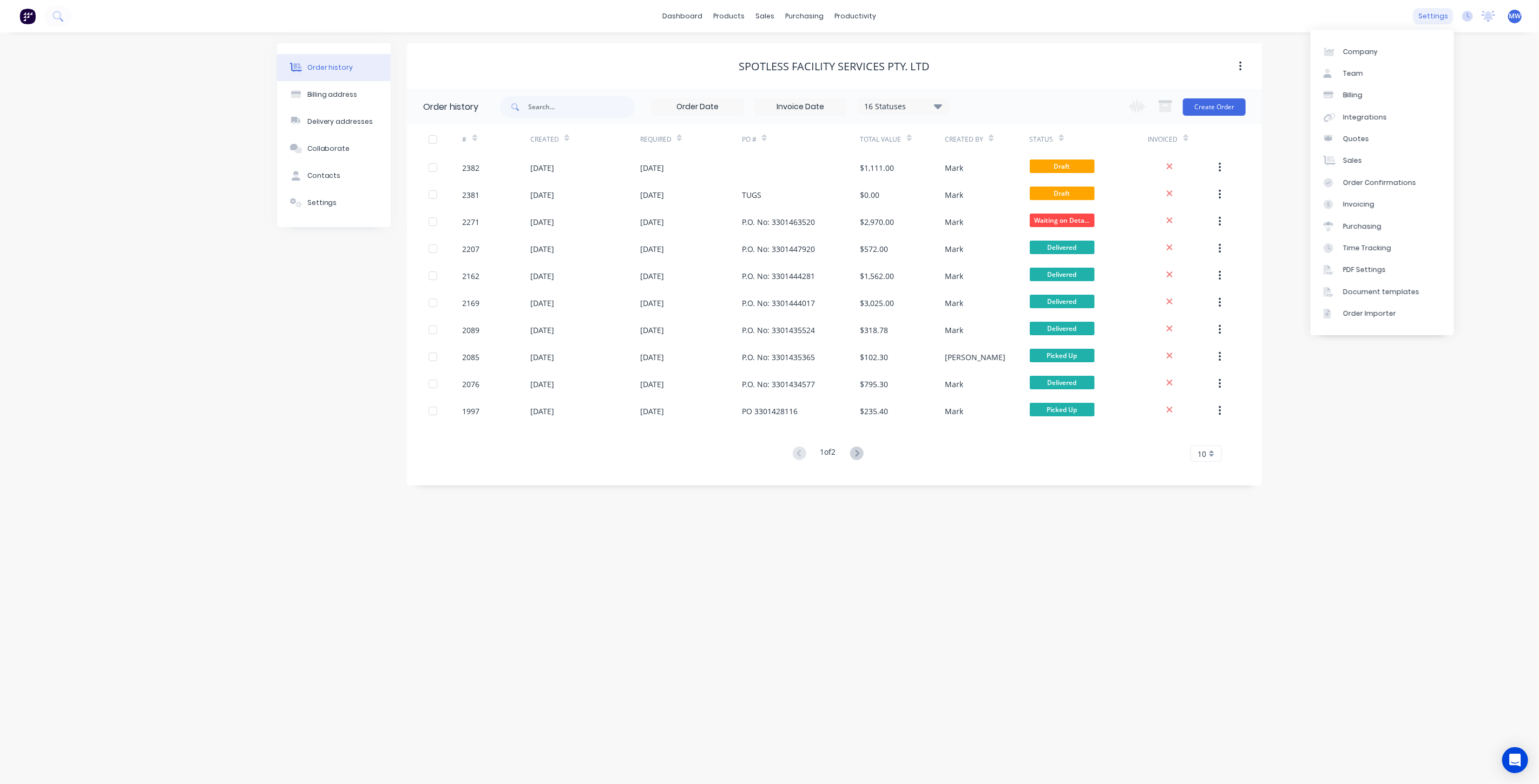
click at [1437, 15] on div "settings" at bounding box center [1434, 16] width 41 height 16
click at [1386, 69] on link "Team" at bounding box center [1382, 73] width 144 height 21
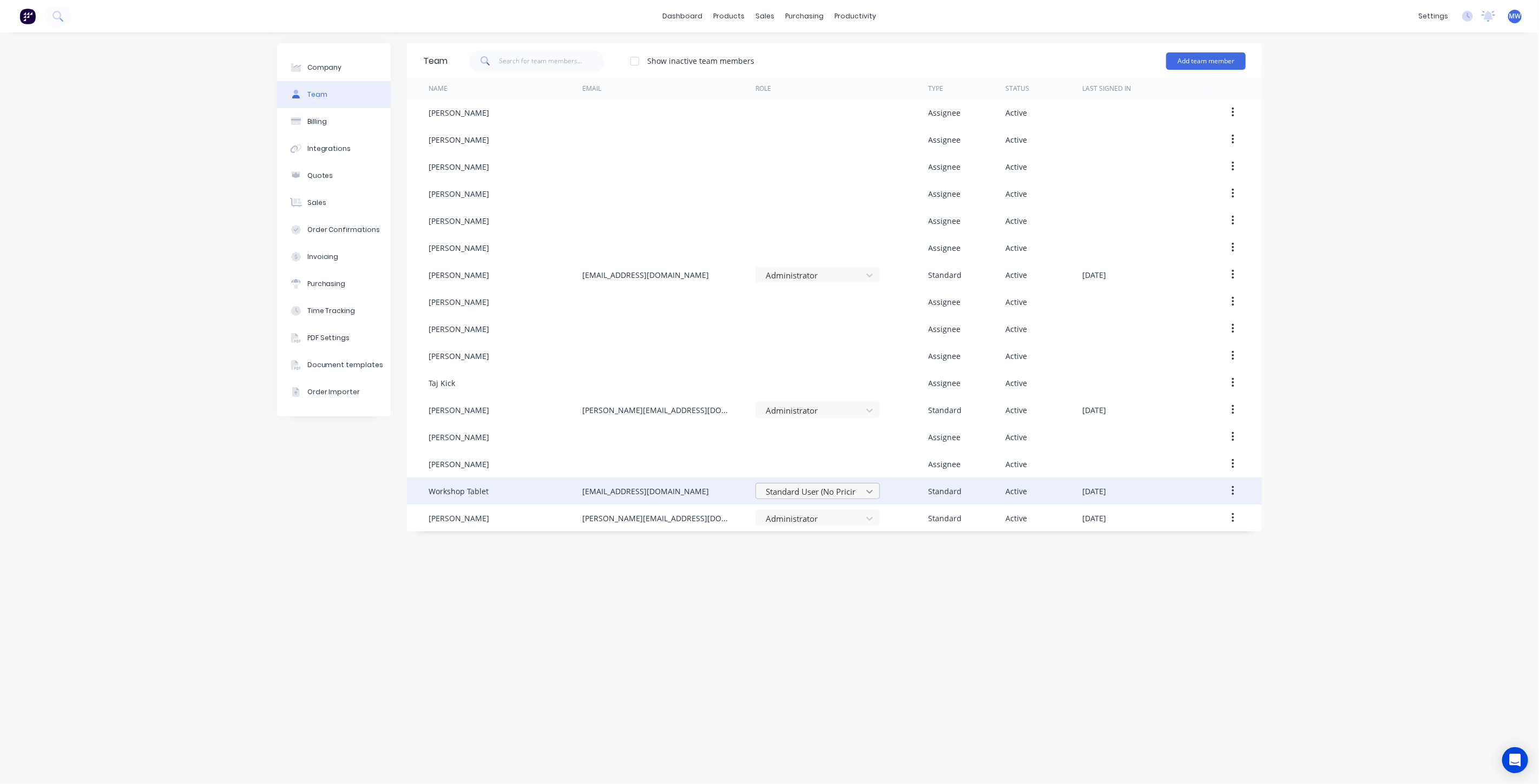
click at [867, 492] on icon at bounding box center [870, 492] width 11 height 11
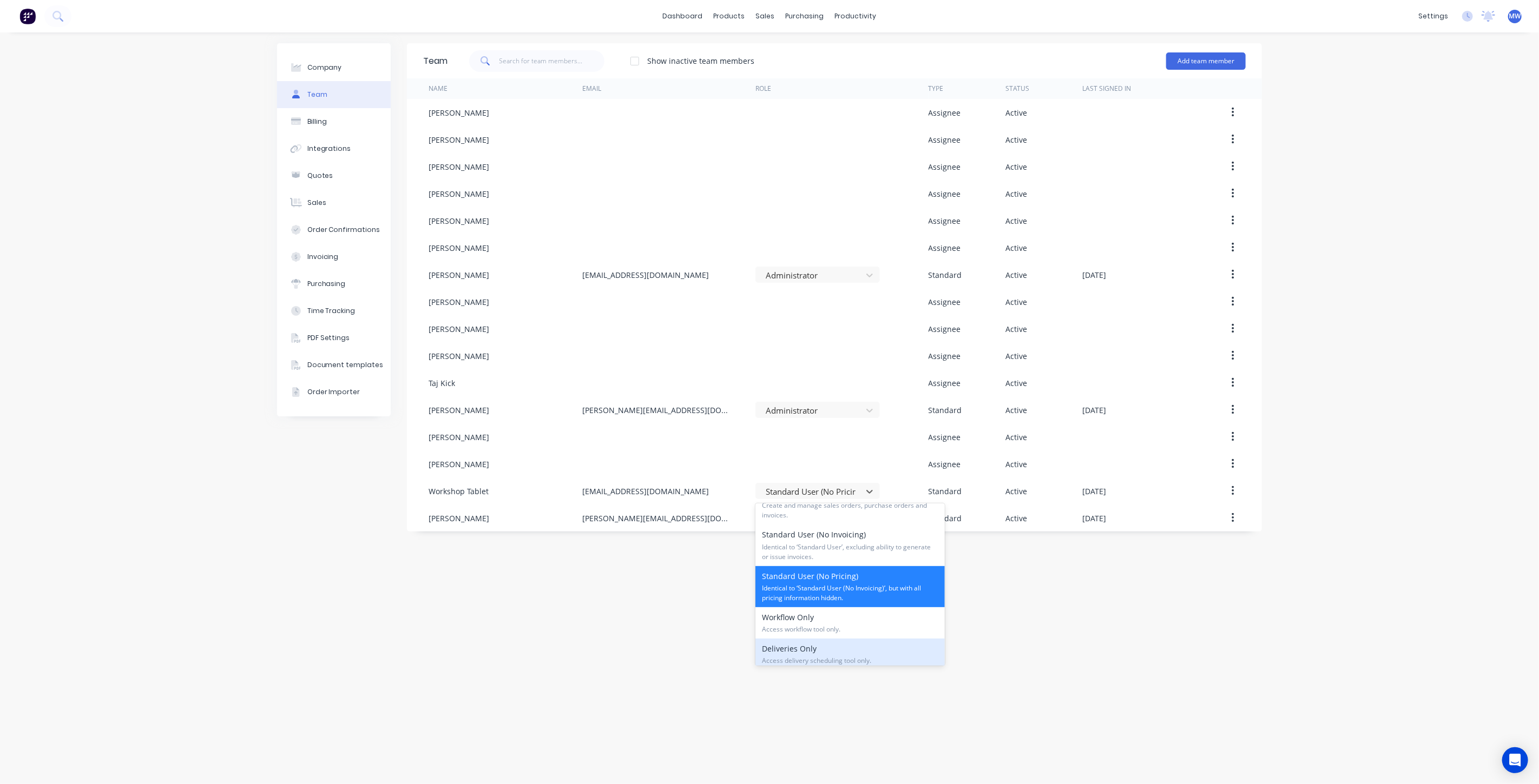
scroll to position [164, 0]
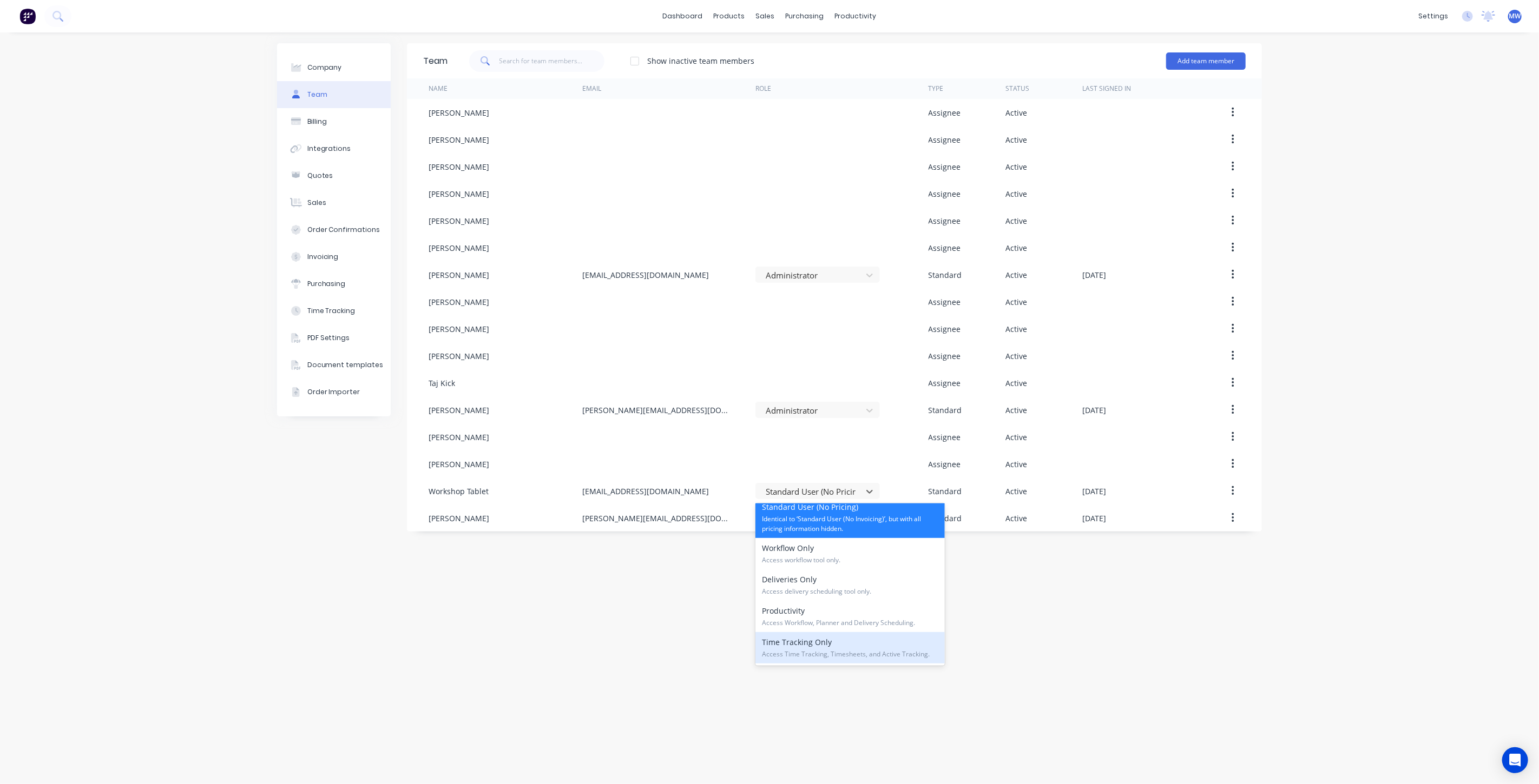
click at [576, 676] on div "Team Show inactive team members Add team member Name Email Role Type Status Las…" at bounding box center [834, 407] width 855 height 730
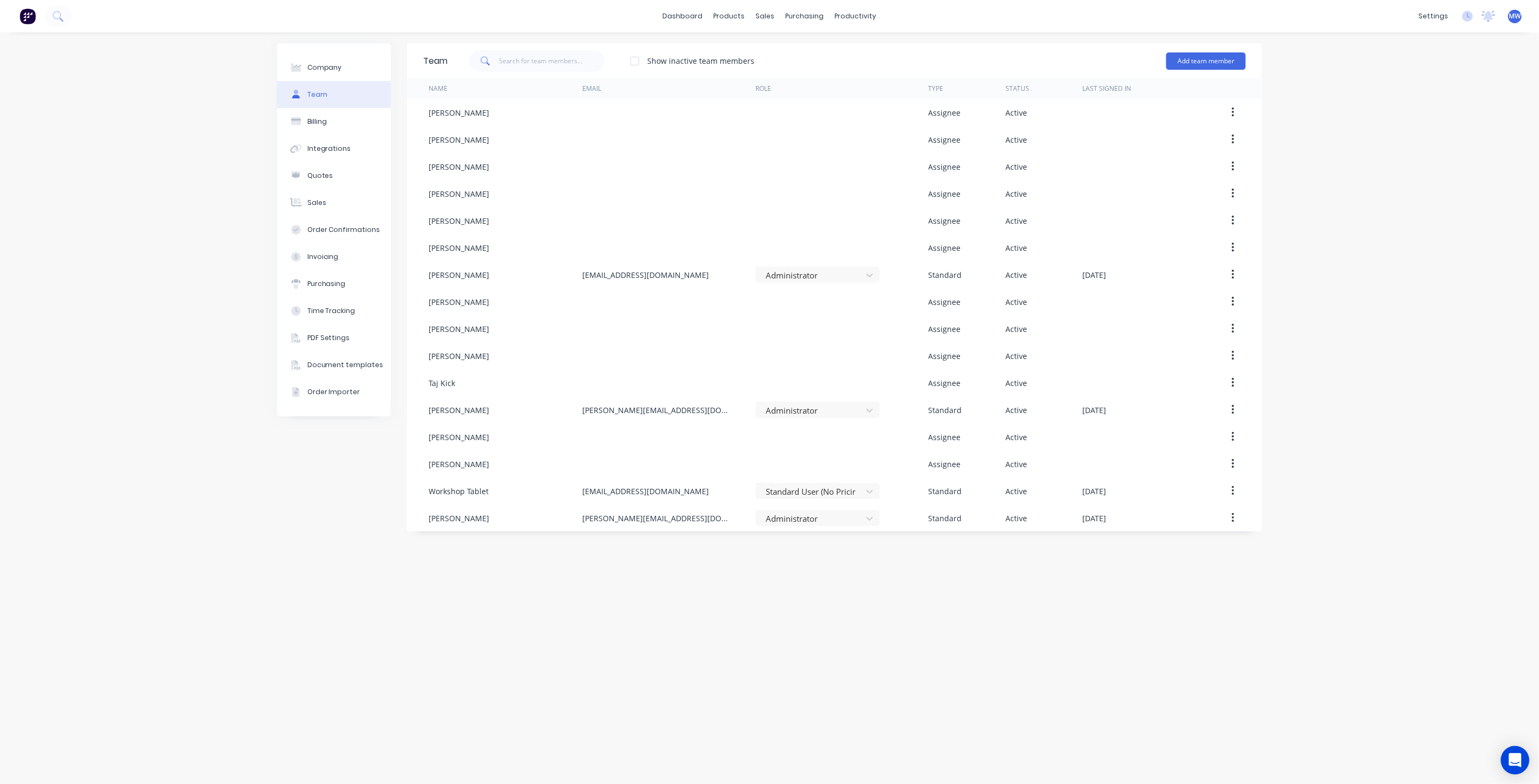
click at [1507, 760] on div "Open Intercom Messenger" at bounding box center [1515, 761] width 29 height 29
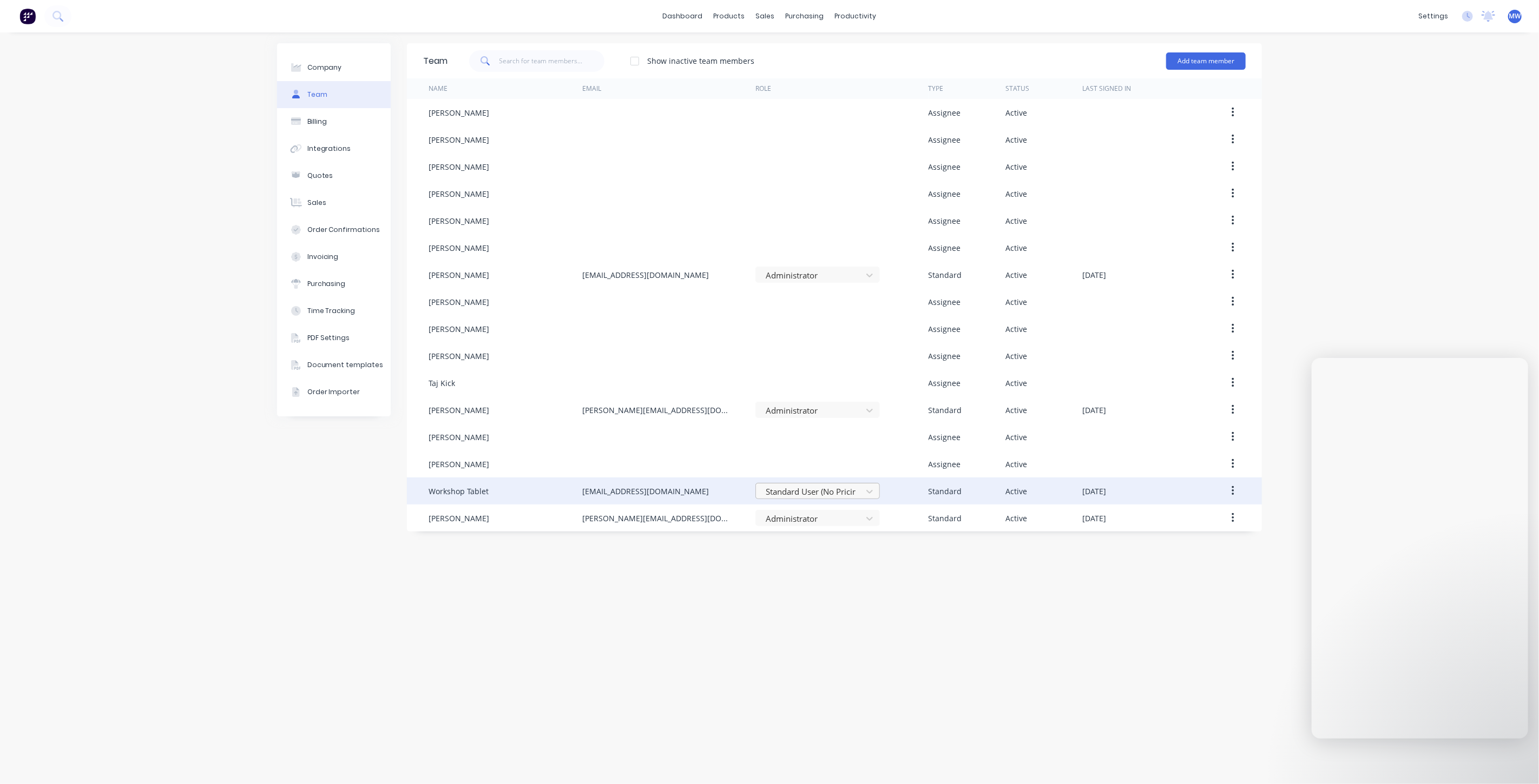
click at [856, 490] on div at bounding box center [811, 491] width 92 height 14
click at [932, 566] on div "Team Show inactive team members Add team member Name Email Role Type Status Las…" at bounding box center [834, 407] width 855 height 730
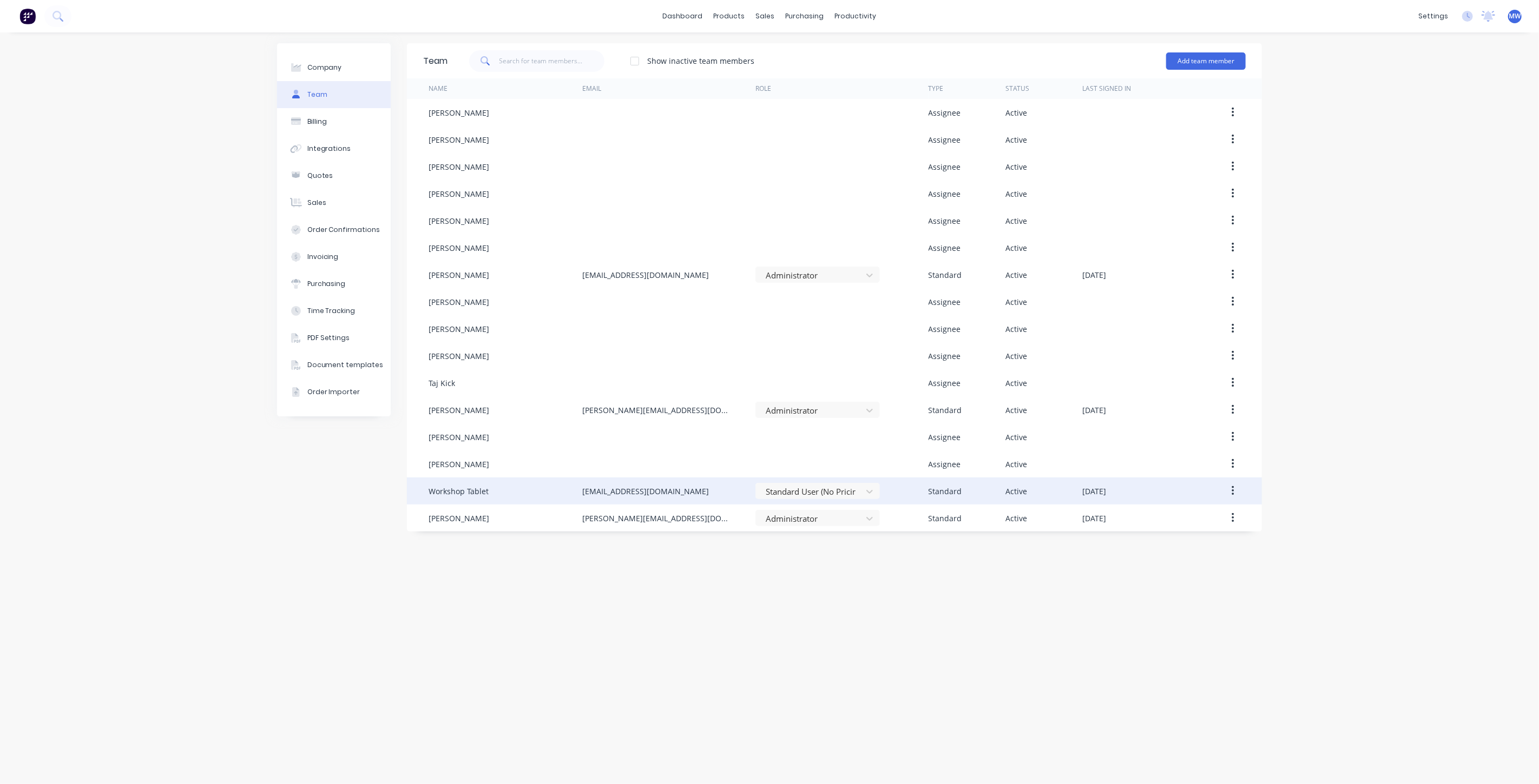
click at [949, 635] on div "Team Show inactive team members Add team member Name Email Role Type Status Las…" at bounding box center [834, 407] width 855 height 730
click at [929, 635] on div "Team Show inactive team members Add team member Name Email Role Type Status Las…" at bounding box center [834, 407] width 855 height 730
click at [551, 619] on div "Team Show inactive team members Add team member Name Email Role Type Status Las…" at bounding box center [834, 407] width 855 height 730
click at [652, 498] on div "workshop@suncoastsheetmetal.com.au" at bounding box center [669, 490] width 173 height 27
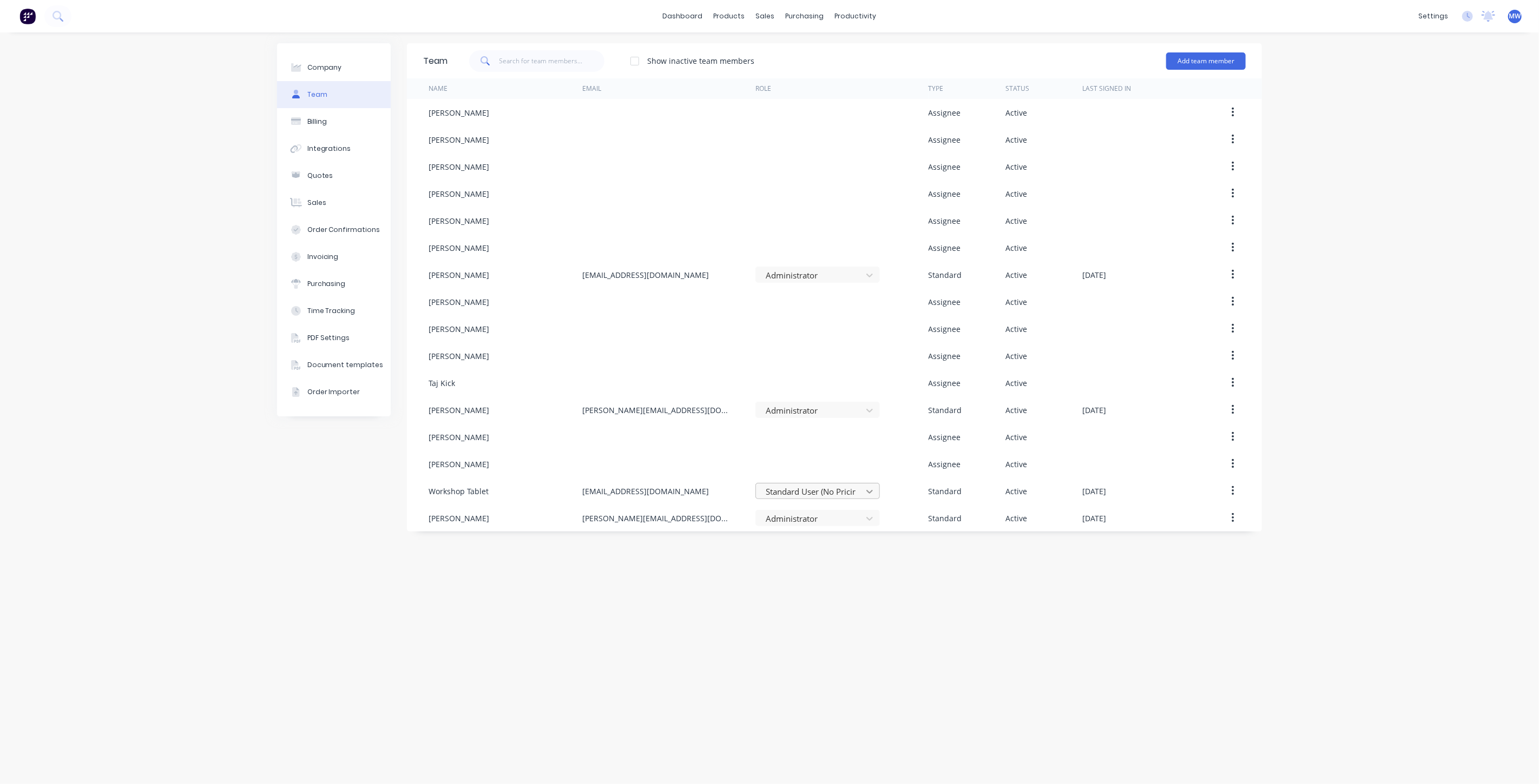
click at [865, 497] on icon at bounding box center [870, 492] width 11 height 11
click at [863, 679] on span "Identical to ‘Standard User (No Invoicing)’, but with all pricing information h…" at bounding box center [850, 688] width 176 height 20
click at [837, 639] on div "Team Show inactive team members Add team member Name Email Role Type Status Las…" at bounding box center [834, 407] width 855 height 730
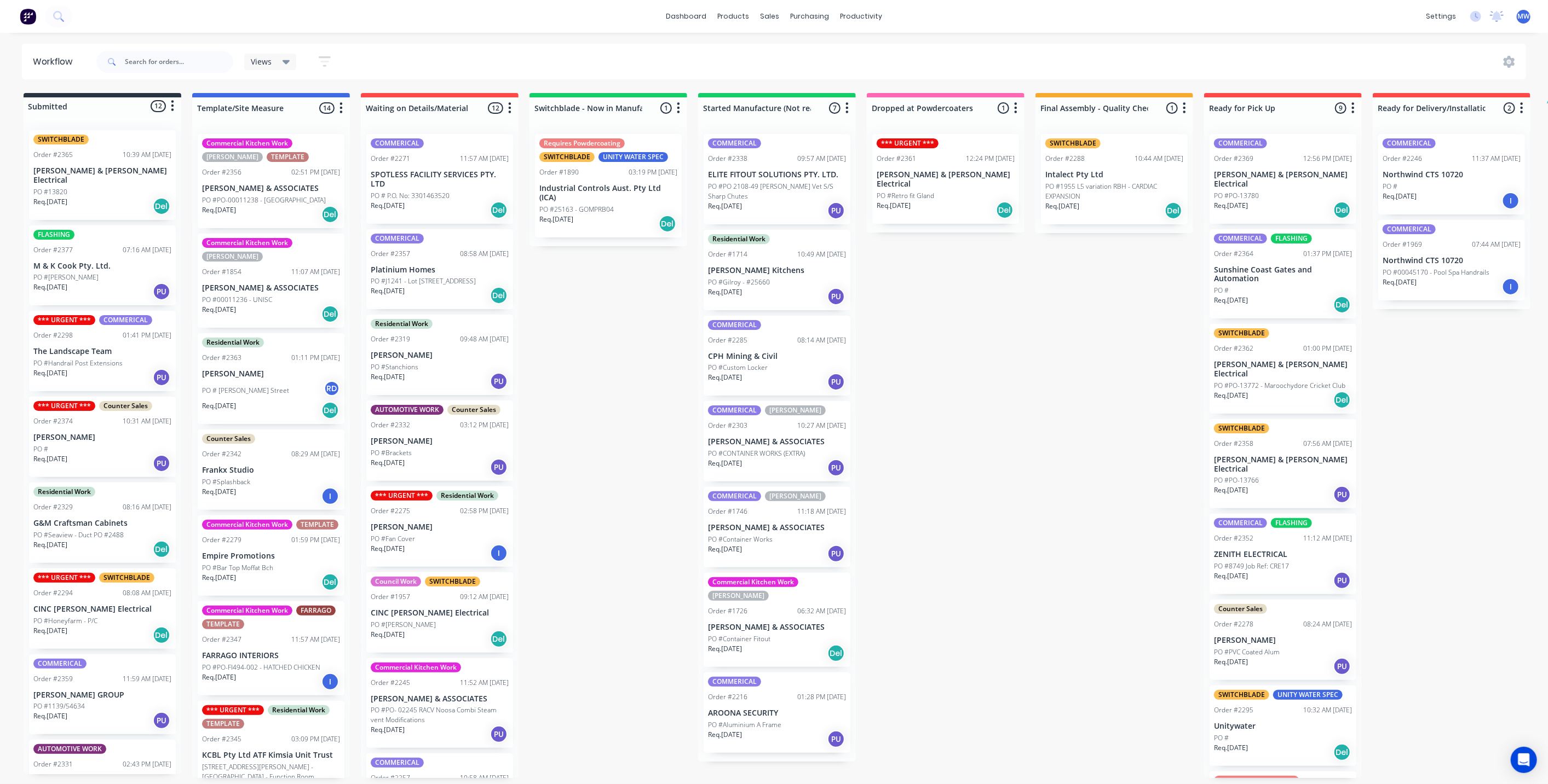
click at [292, 742] on div "03:09 PM 17/09/25" at bounding box center [316, 740] width 49 height 9
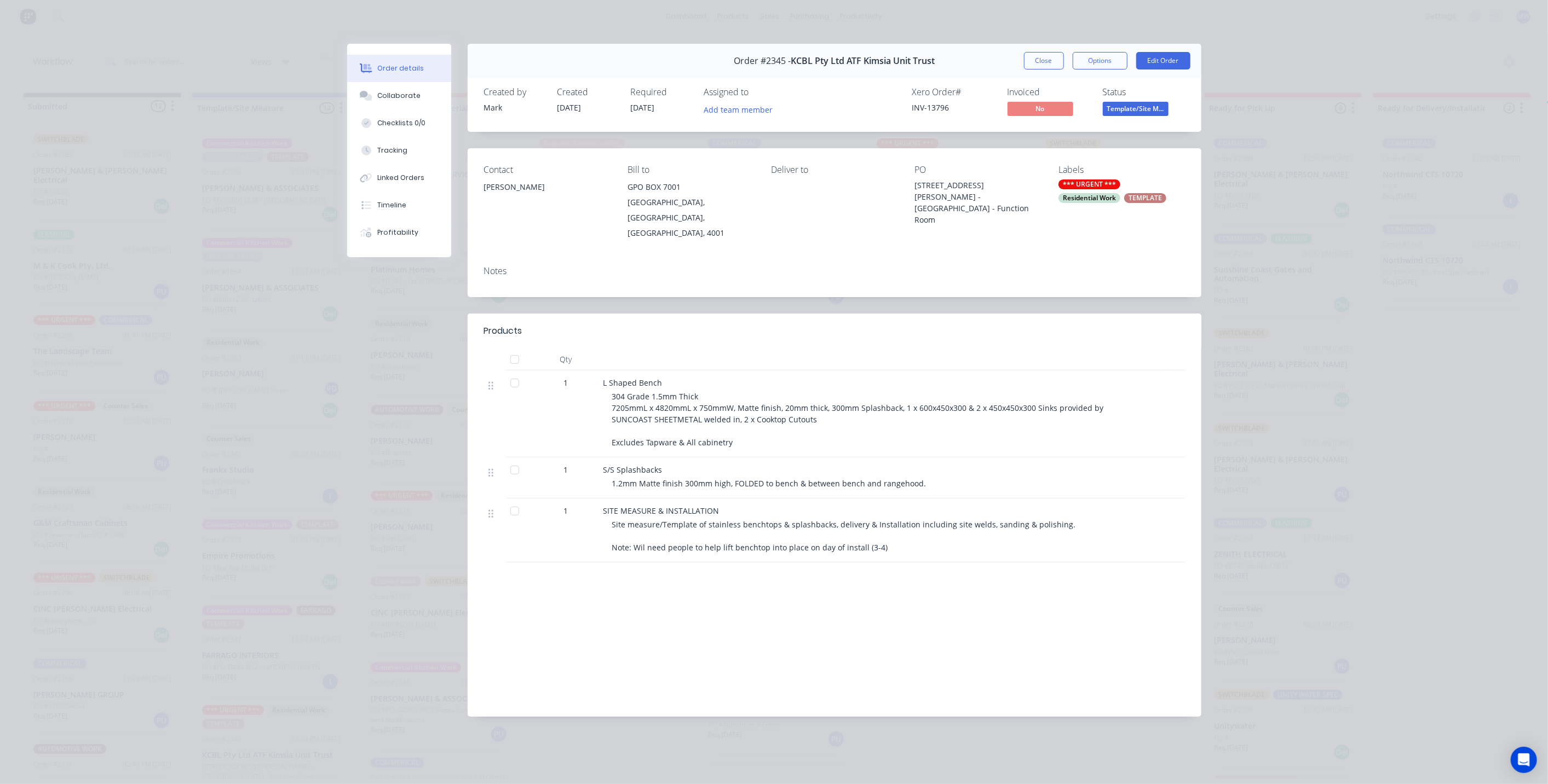
click at [1159, 406] on div at bounding box center [1156, 414] width 19 height 87
click at [408, 97] on div "Collaborate" at bounding box center [399, 95] width 43 height 9
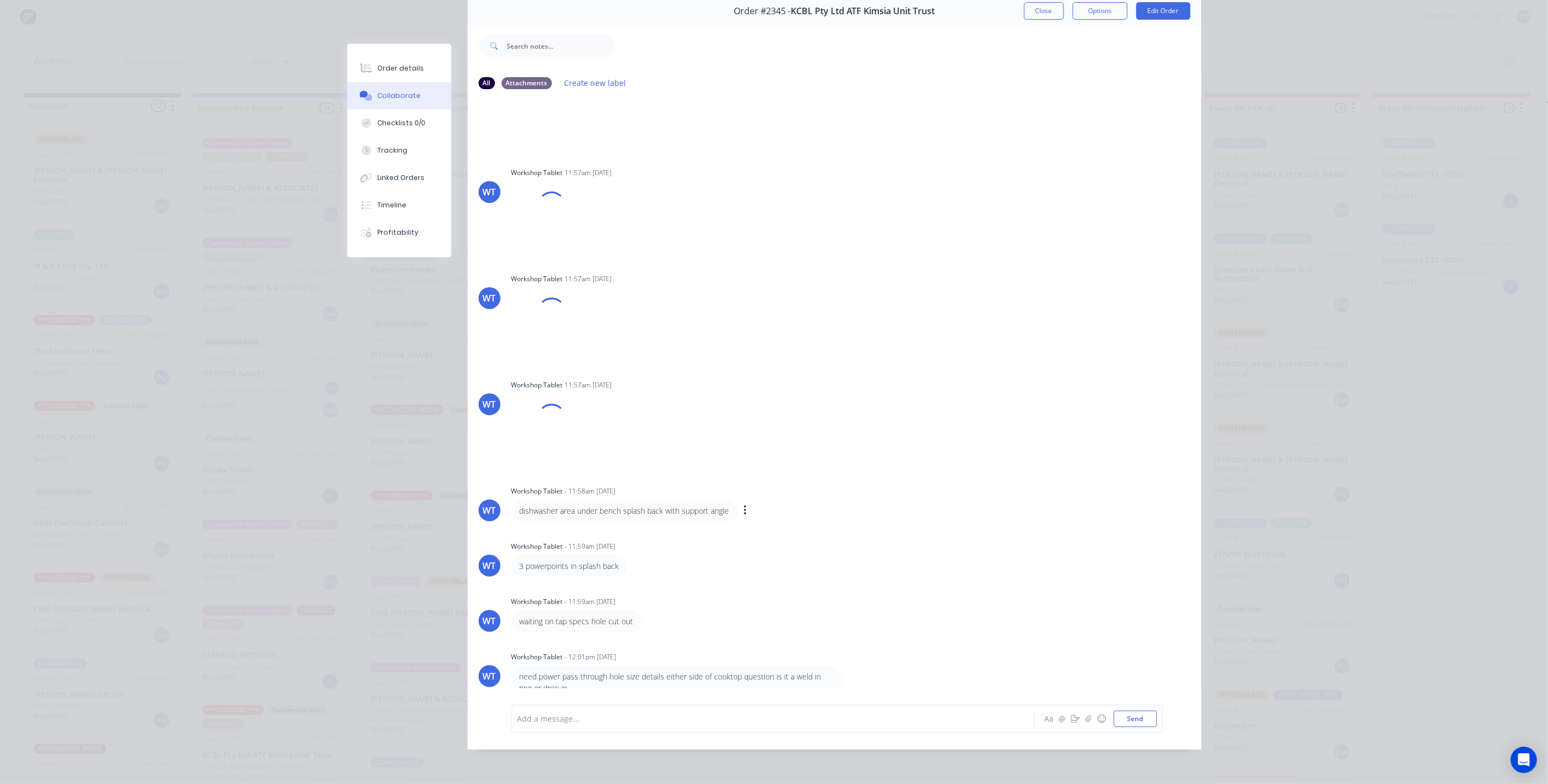
scroll to position [4014, 0]
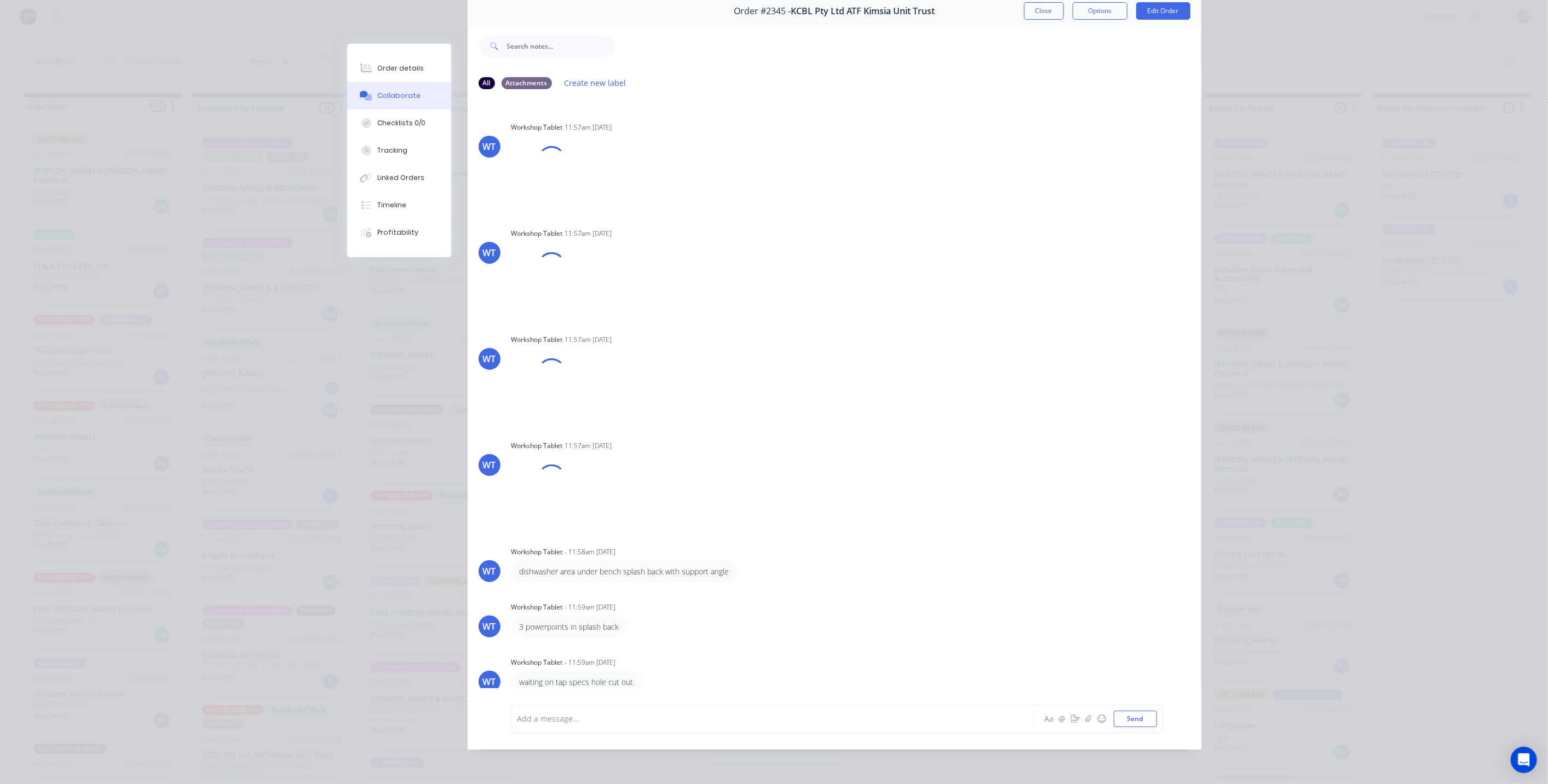
click at [637, 719] on div at bounding box center [758, 719] width 480 height 11
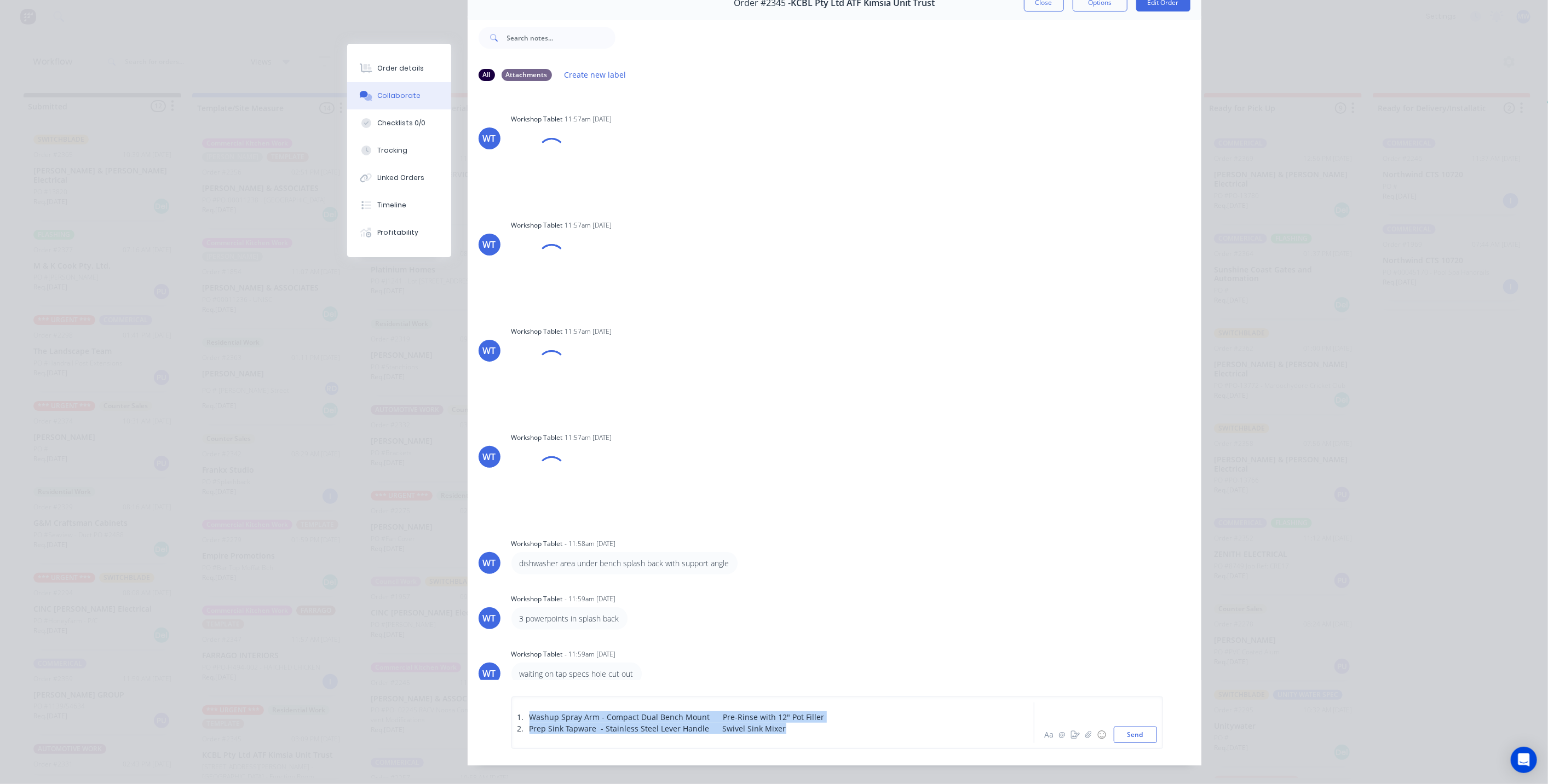
drag, startPoint x: 767, startPoint y: 739, endPoint x: 383, endPoint y: 690, distance: 387.1
click at [379, 687] on div "Order #2345 - KCBL Pty Ltd ATF Kimsia Unit Trust Close Options Edit Order All A…" at bounding box center [774, 375] width 854 height 780
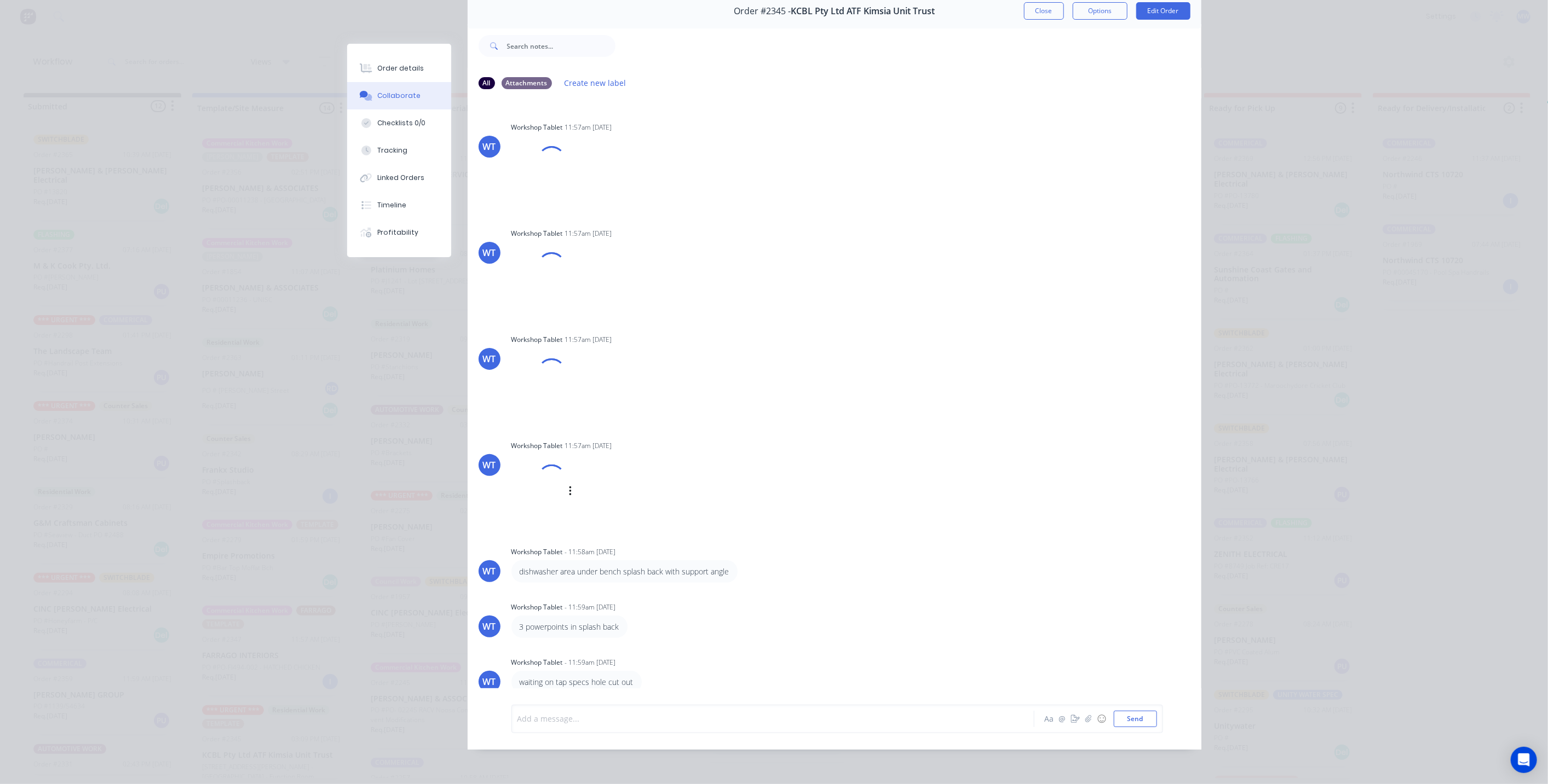
click at [860, 456] on div "WT Workshop Tablet 11:57am 30/09/25 IMG_K8Z3HC4QDWA_18.png Labels Download Dele…" at bounding box center [833, 482] width 733 height 90
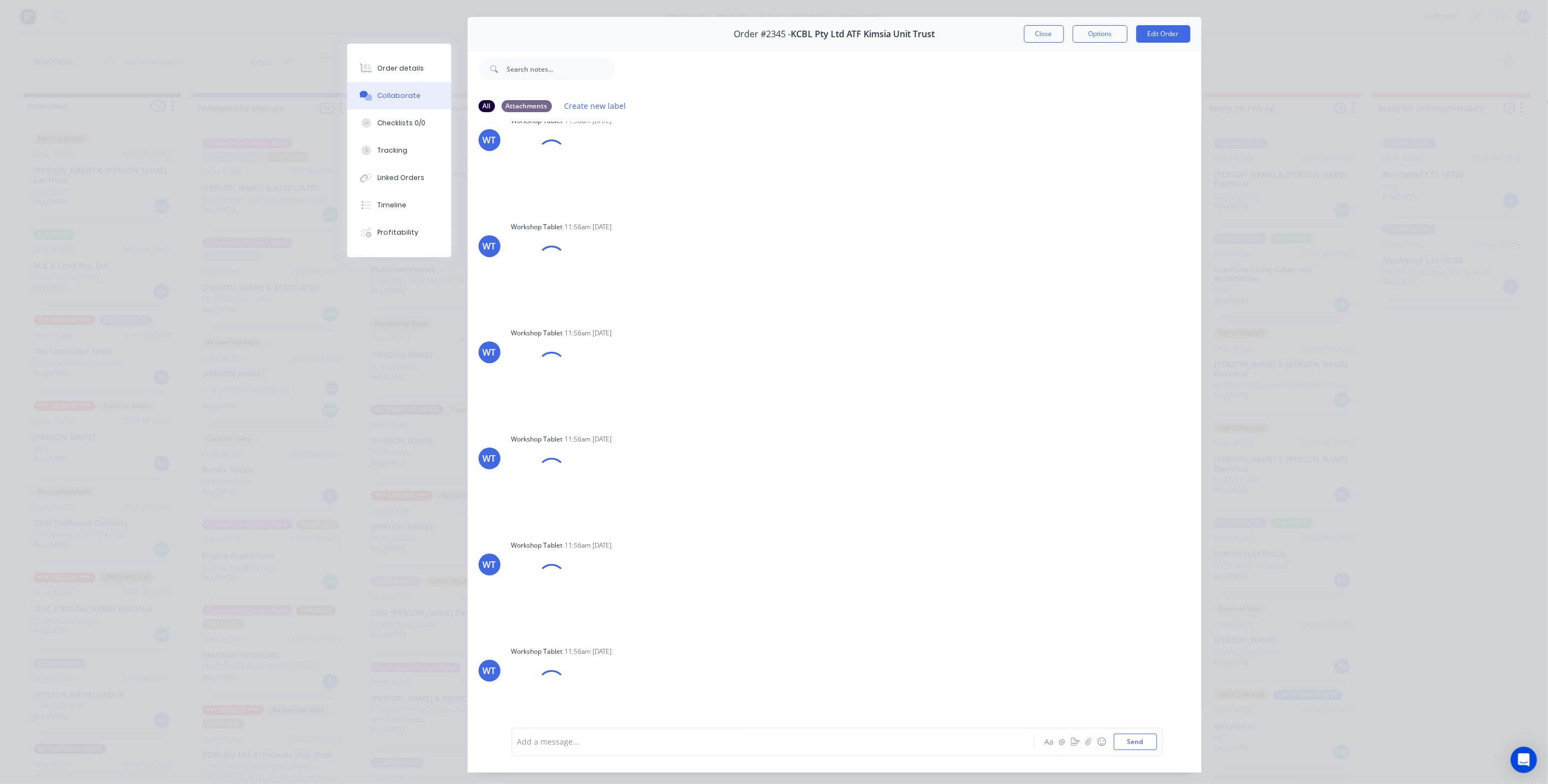
scroll to position [0, 0]
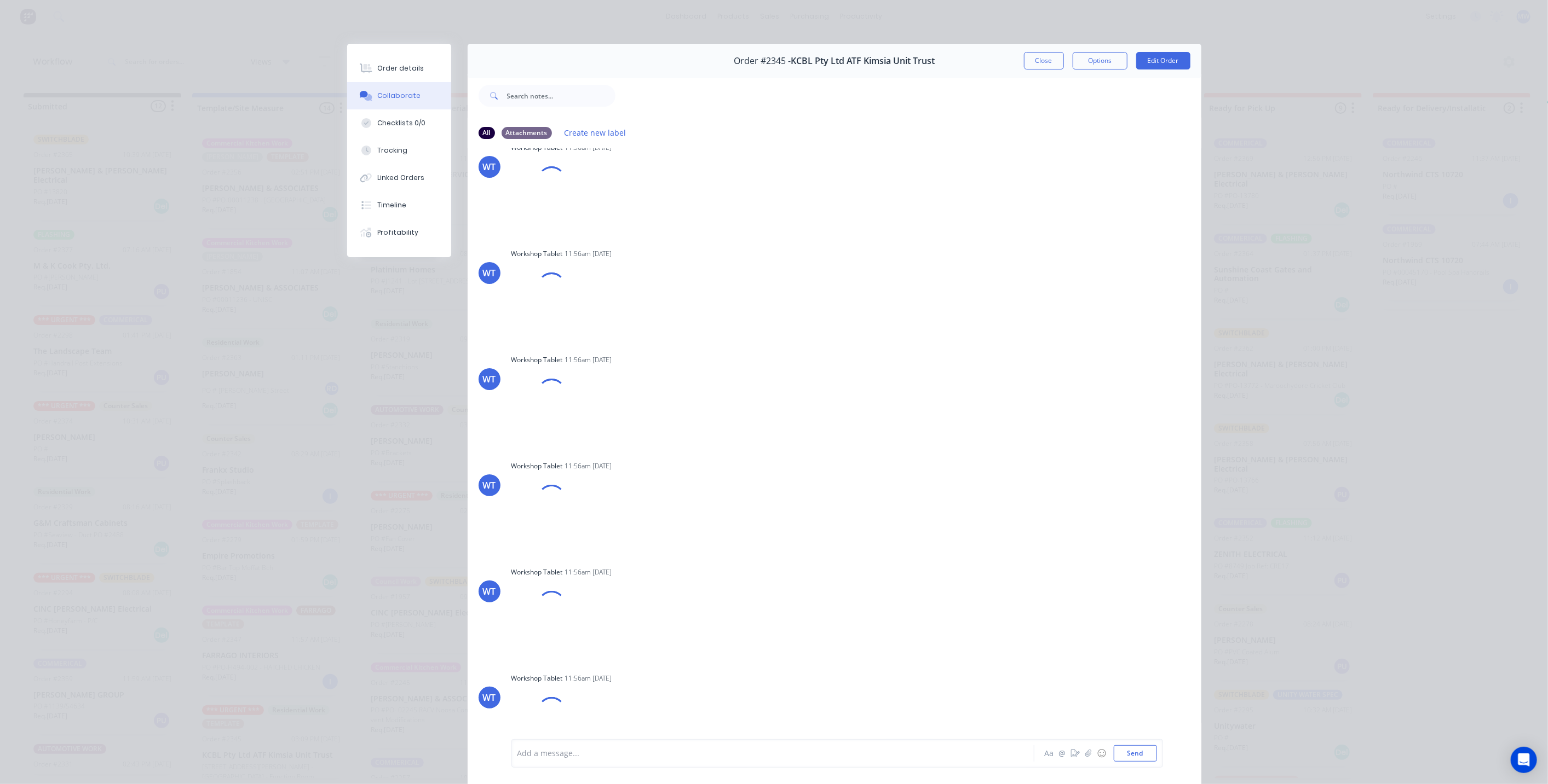
click at [1035, 58] on button "Close" at bounding box center [1044, 60] width 40 height 18
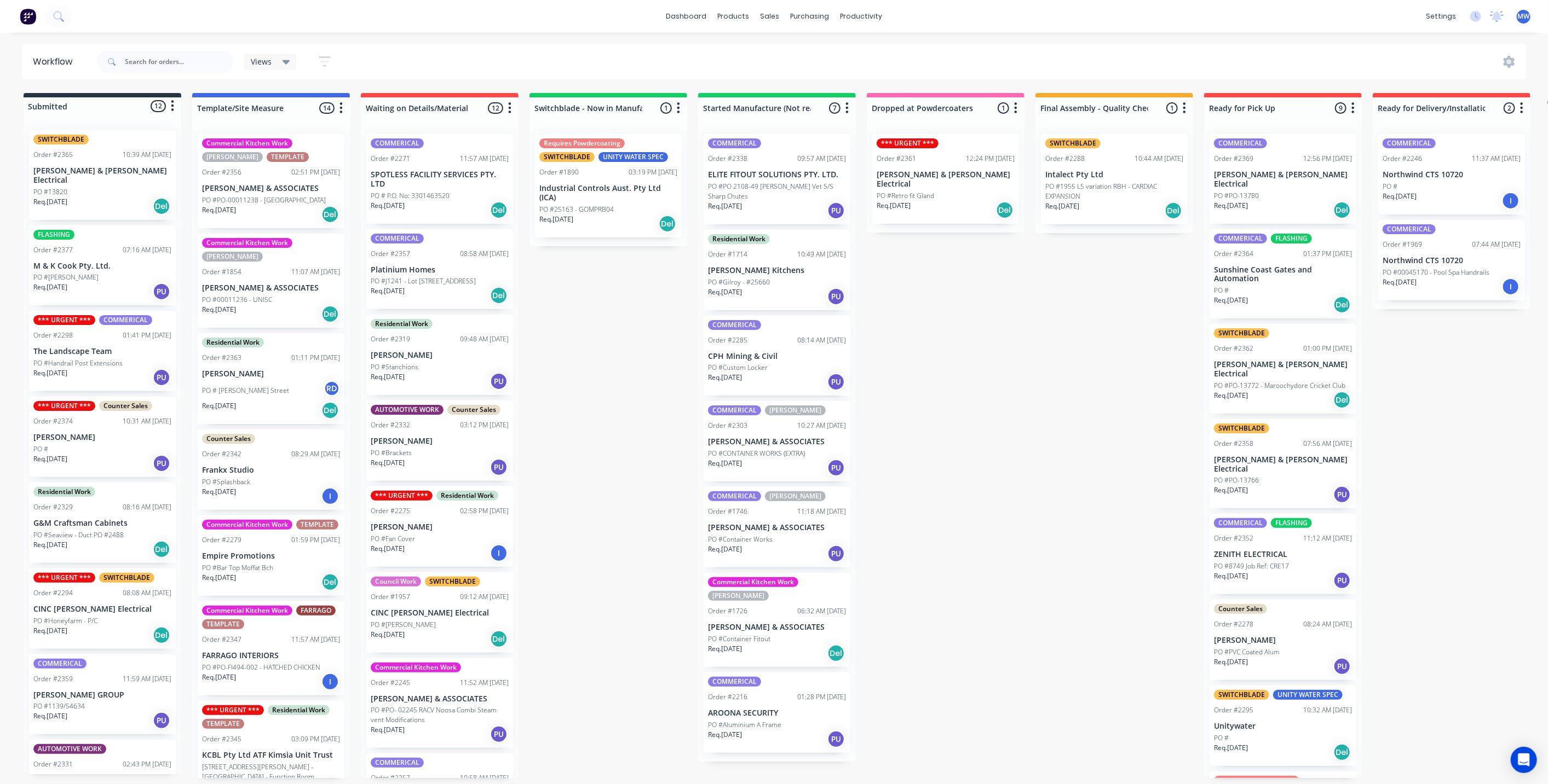
click at [599, 365] on div "Submitted 12 Status colour #273444 hex #273444 Save Cancel Summaries Total orde…" at bounding box center [904, 436] width 1826 height 685
click at [623, 324] on div "Submitted 12 Status colour #273444 hex #273444 Save Cancel Summaries Total orde…" at bounding box center [904, 436] width 1826 height 685
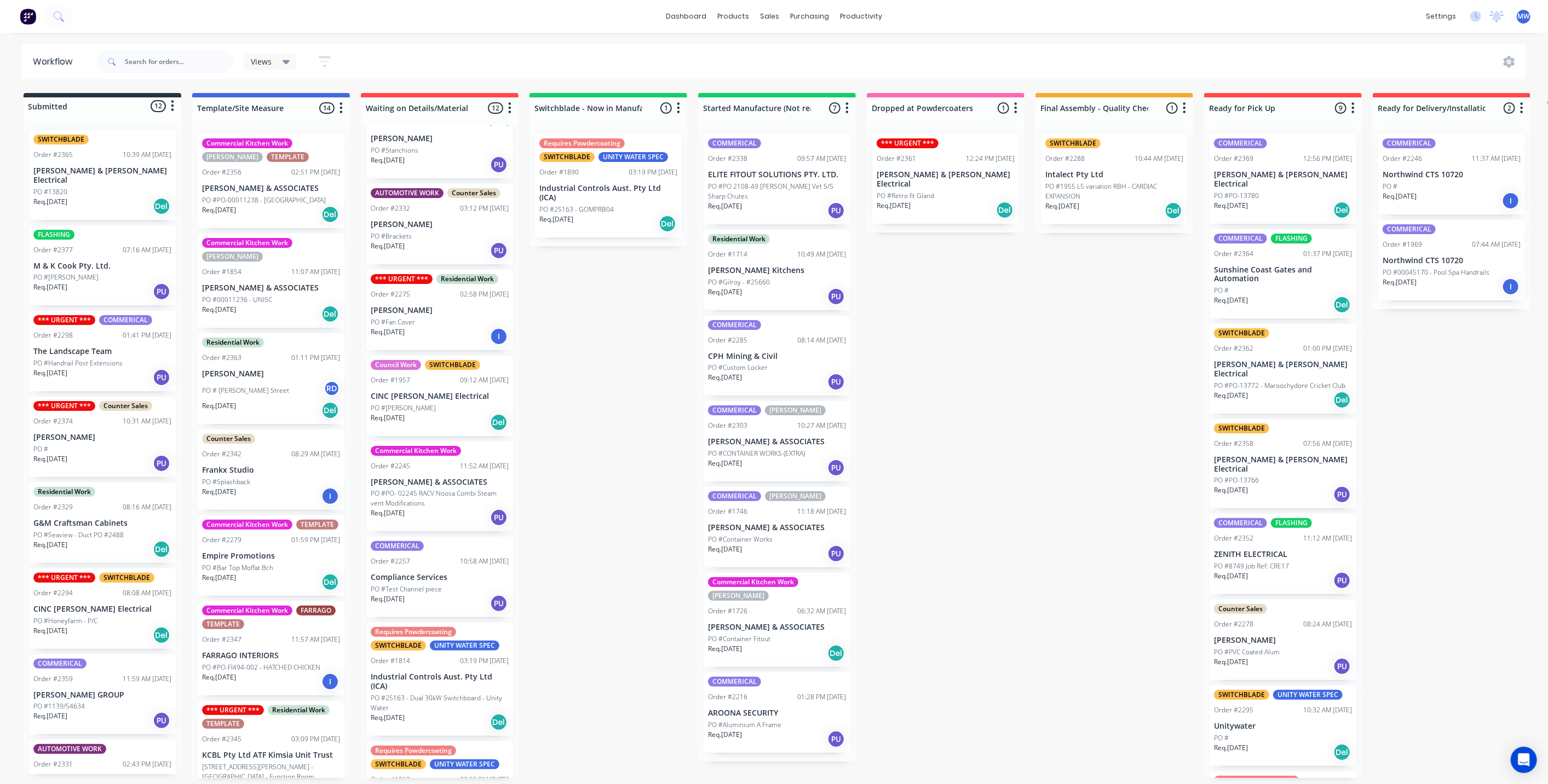
scroll to position [64, 0]
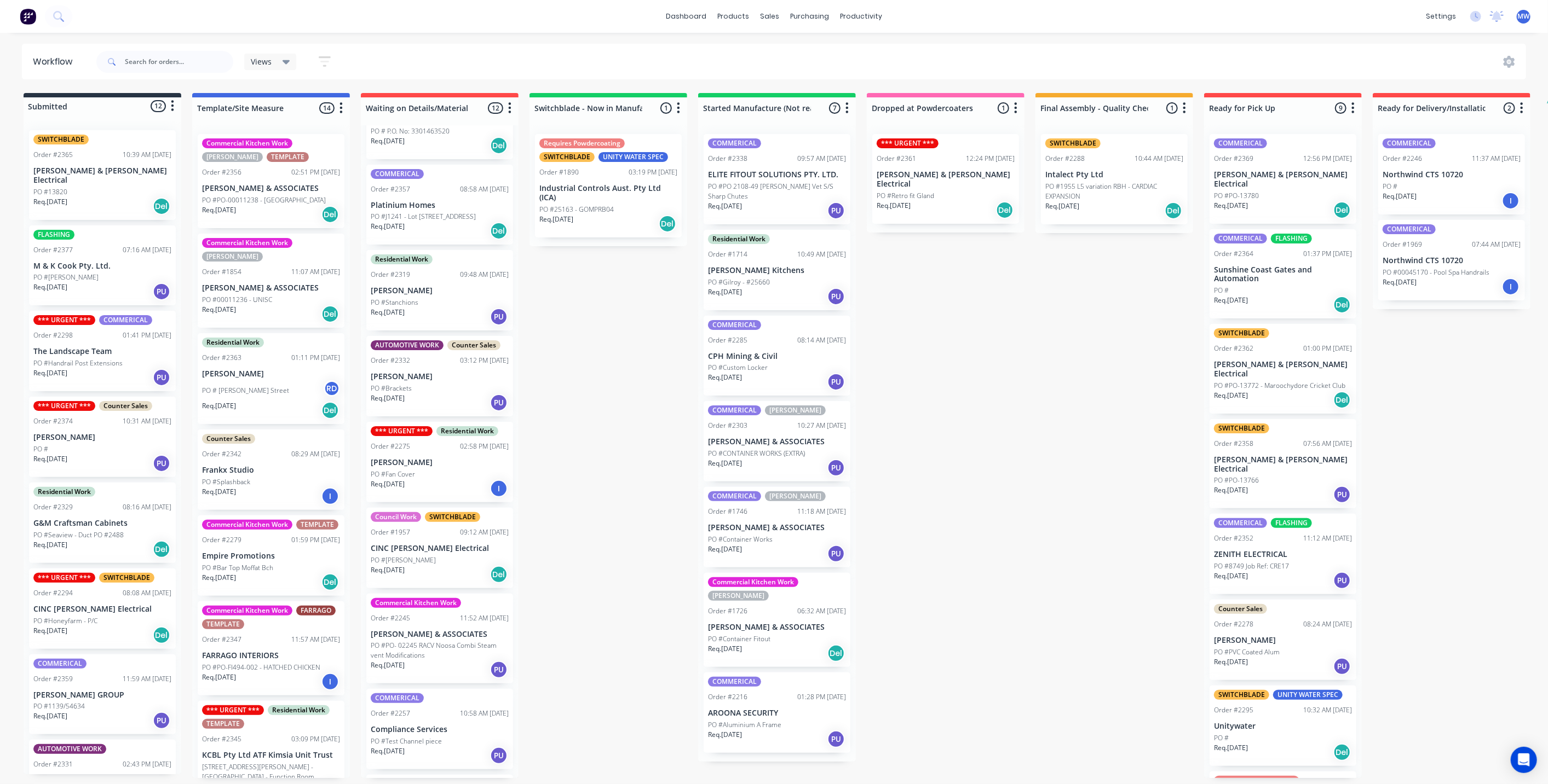
click at [273, 759] on p "KCBL Pty Ltd ATF Kimsia Unit Trust" at bounding box center [271, 756] width 138 height 9
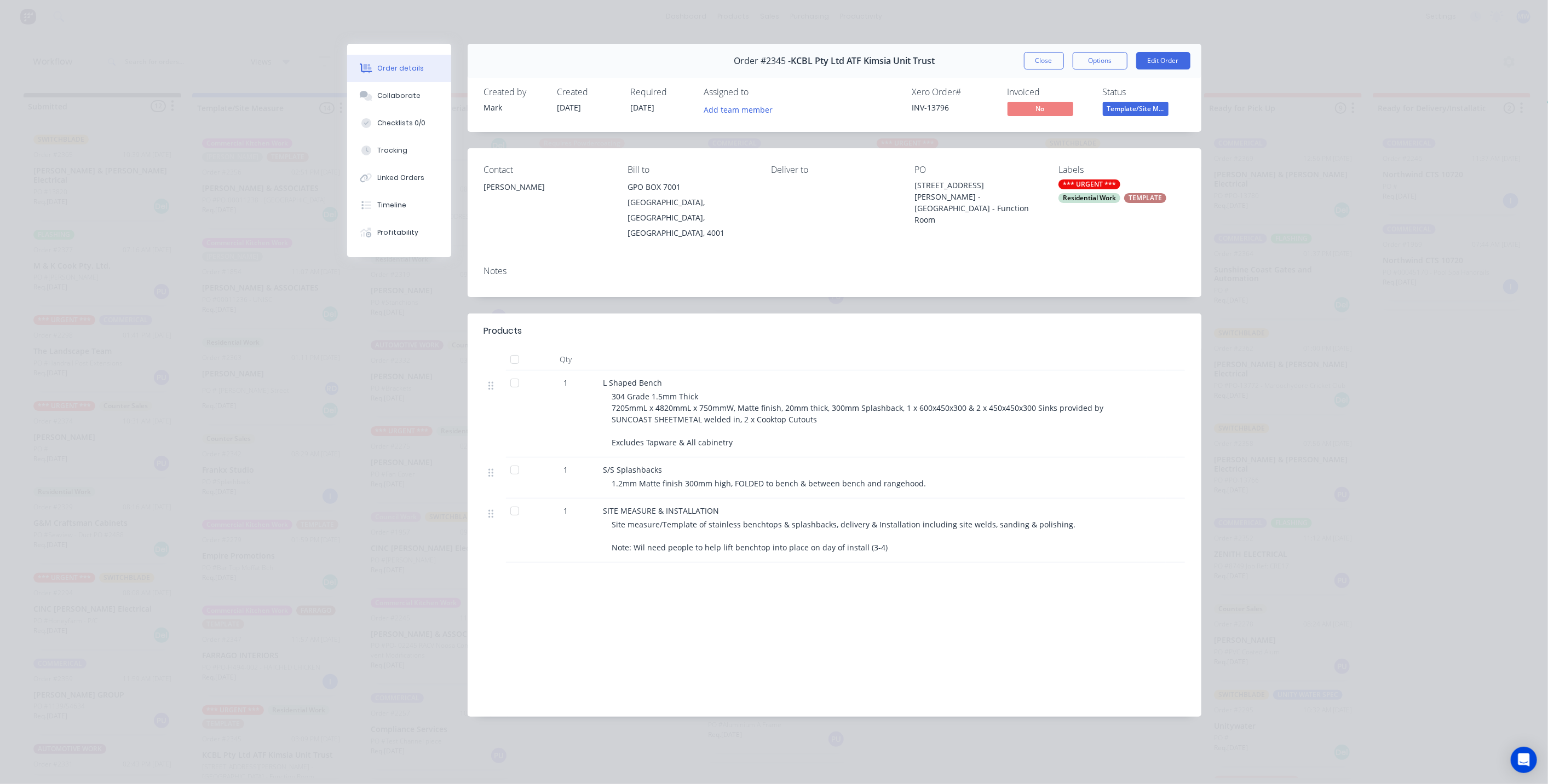
click at [1040, 64] on button "Close" at bounding box center [1044, 60] width 40 height 18
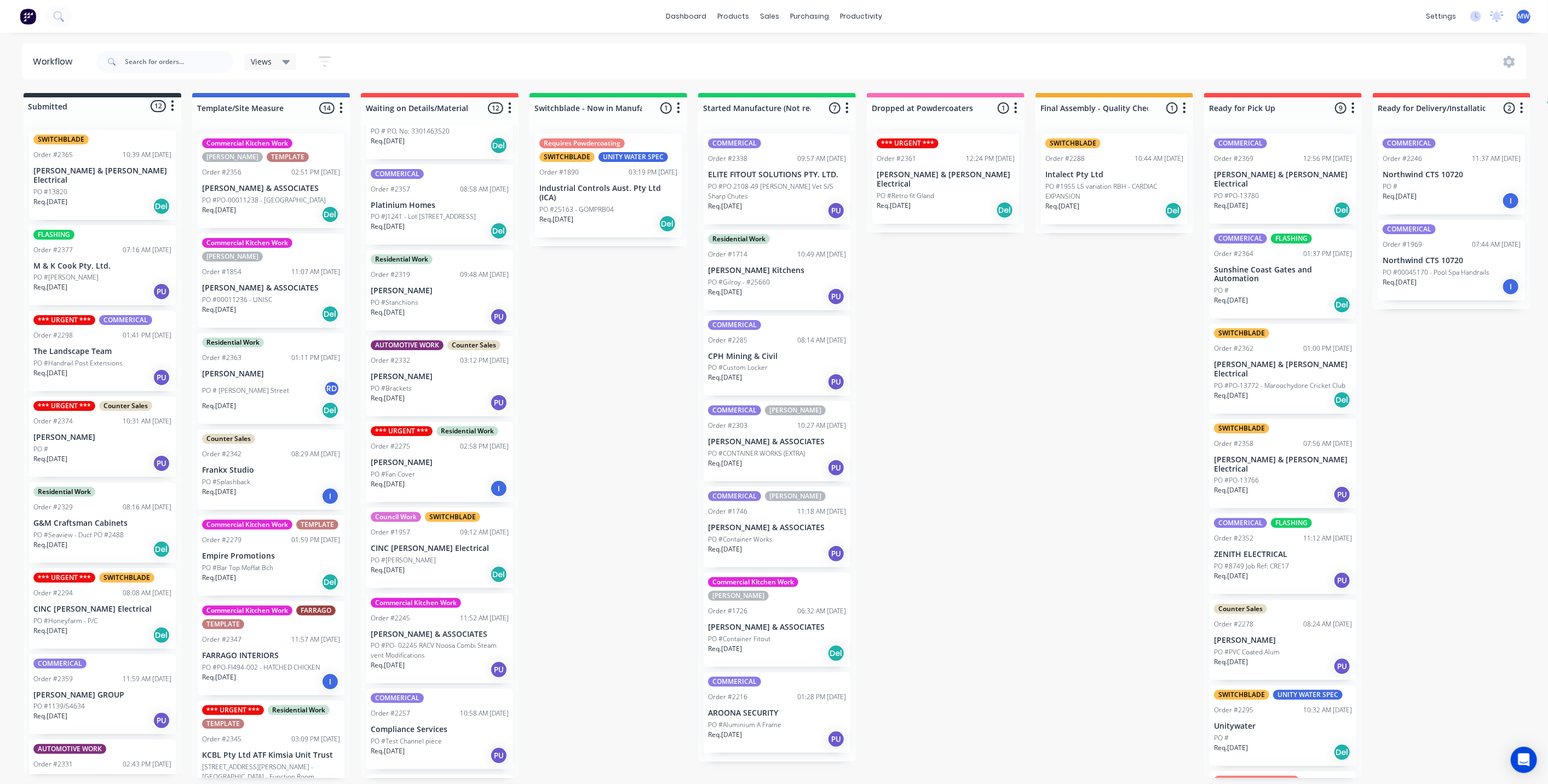
click at [605, 445] on div "Submitted 12 Status colour #273444 hex #273444 Save Cancel Summaries Total orde…" at bounding box center [904, 436] width 1826 height 685
click at [951, 415] on div "Submitted 12 Status colour #273444 hex #273444 Save Cancel Summaries Total orde…" at bounding box center [904, 436] width 1826 height 685
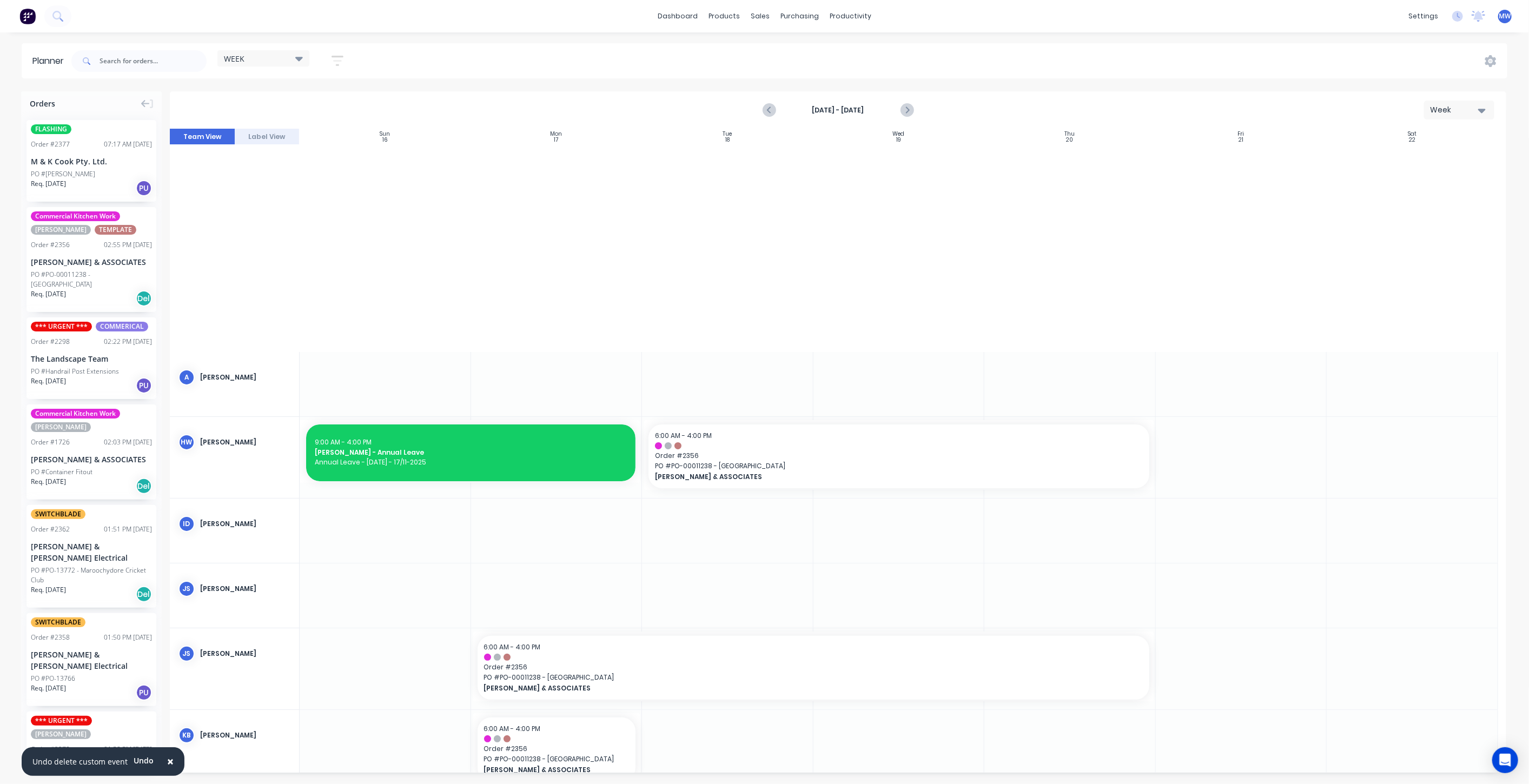
scroll to position [588, 0]
